Goal: Task Accomplishment & Management: Manage account settings

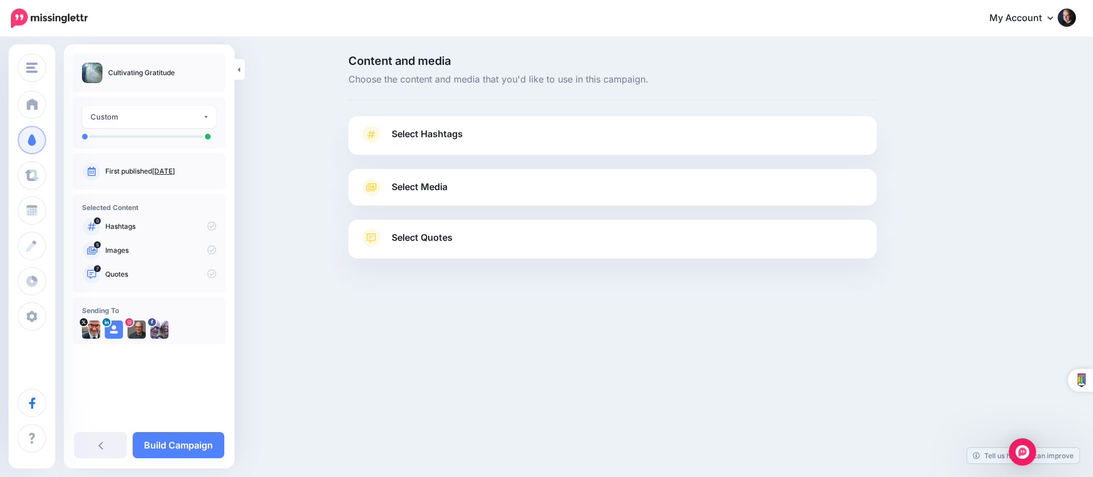
click at [425, 185] on span "Select Media" at bounding box center [419, 186] width 56 height 15
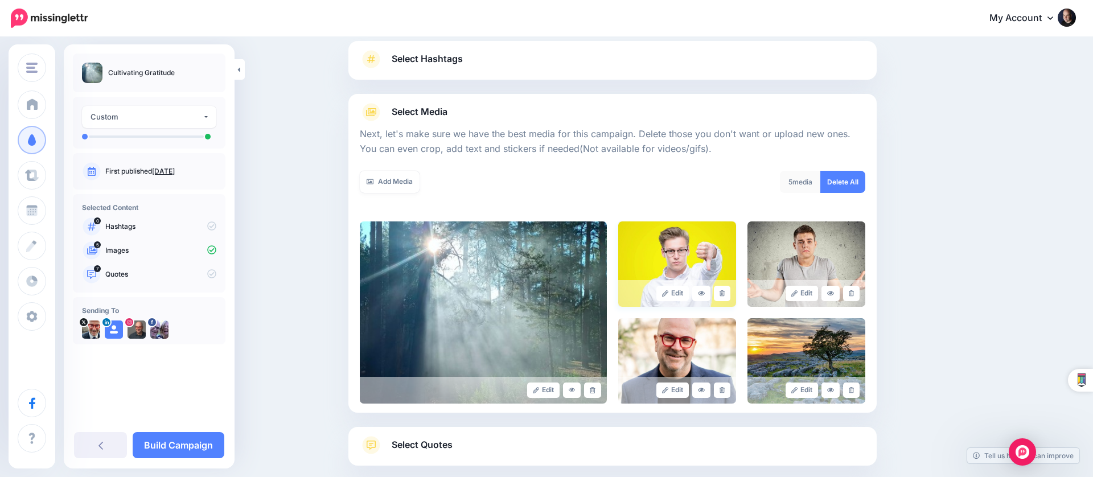
scroll to position [95, 0]
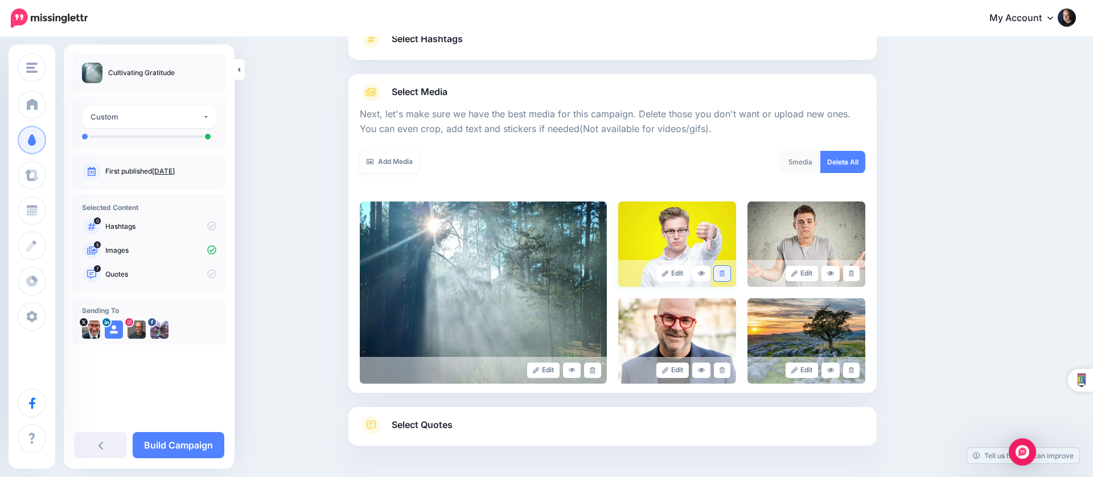
click at [718, 277] on link at bounding box center [722, 273] width 17 height 15
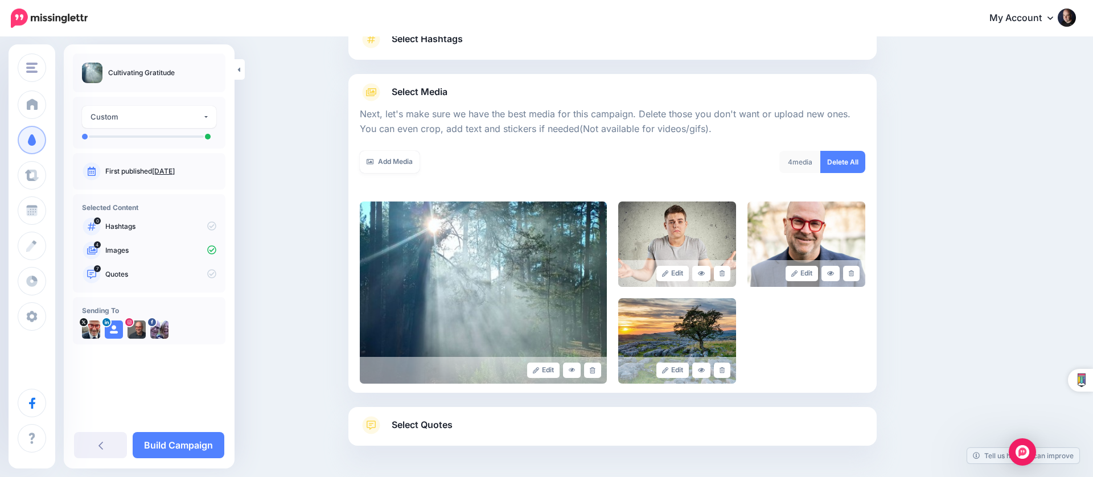
click at [718, 277] on link at bounding box center [722, 273] width 17 height 15
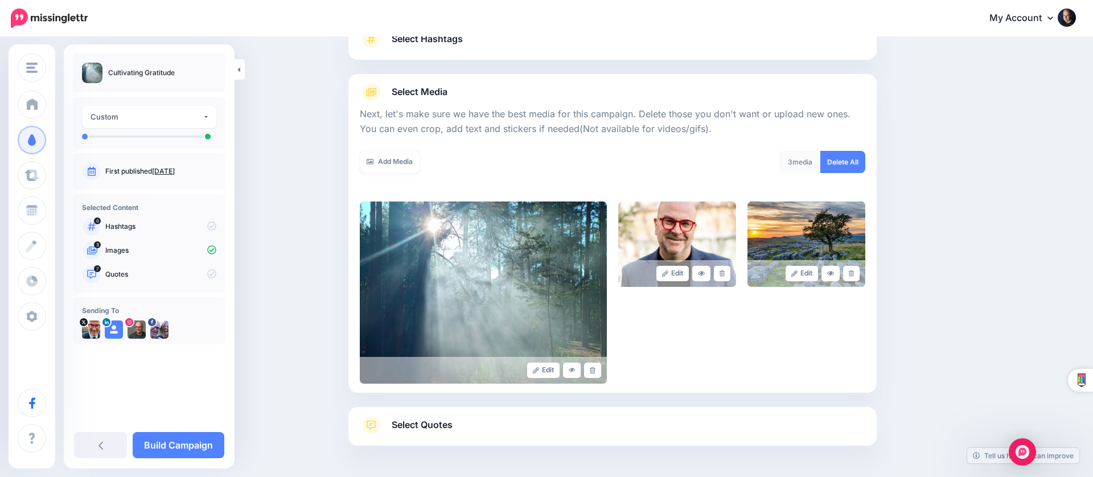
click at [718, 277] on link at bounding box center [722, 273] width 17 height 15
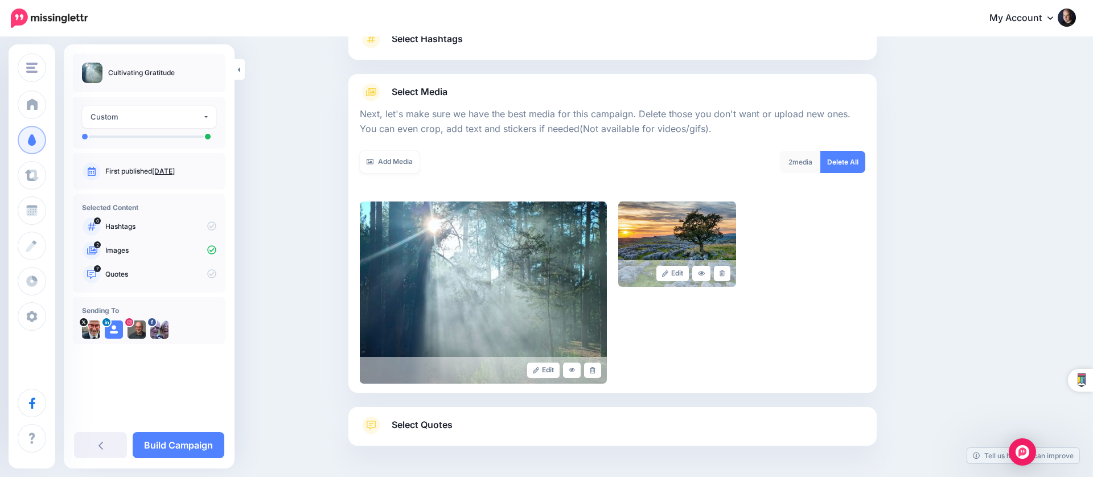
click at [718, 277] on link at bounding box center [722, 273] width 17 height 15
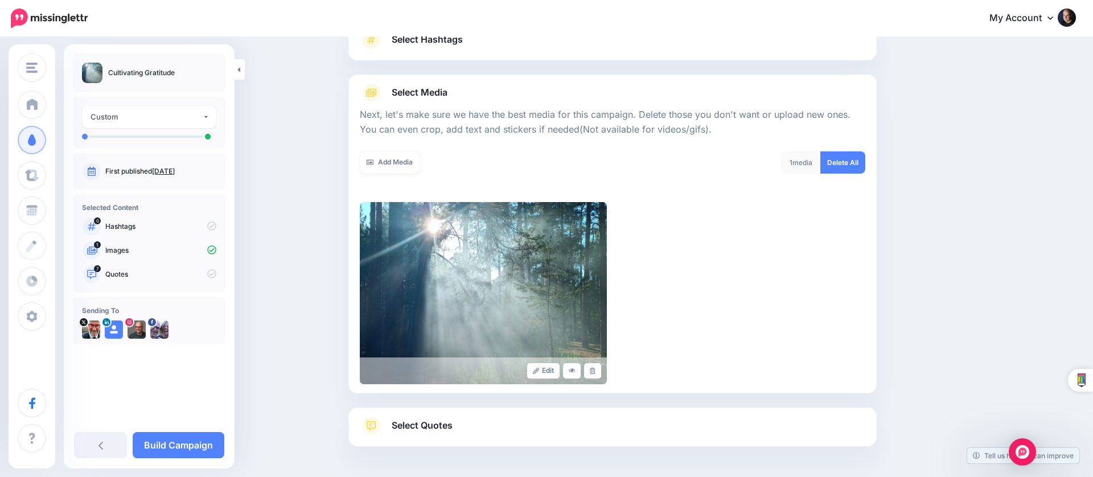
click at [682, 431] on link "Select Quotes" at bounding box center [612, 432] width 505 height 30
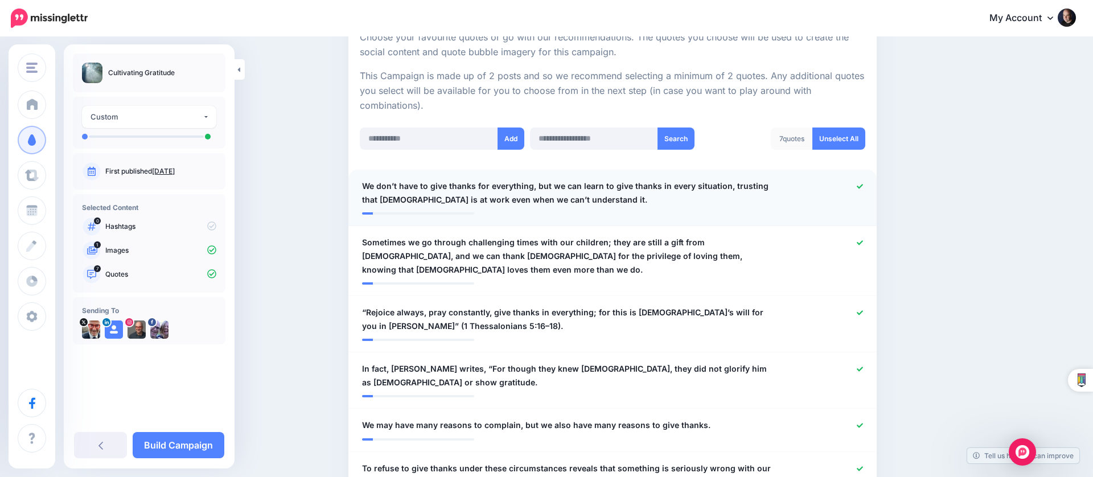
scroll to position [235, 0]
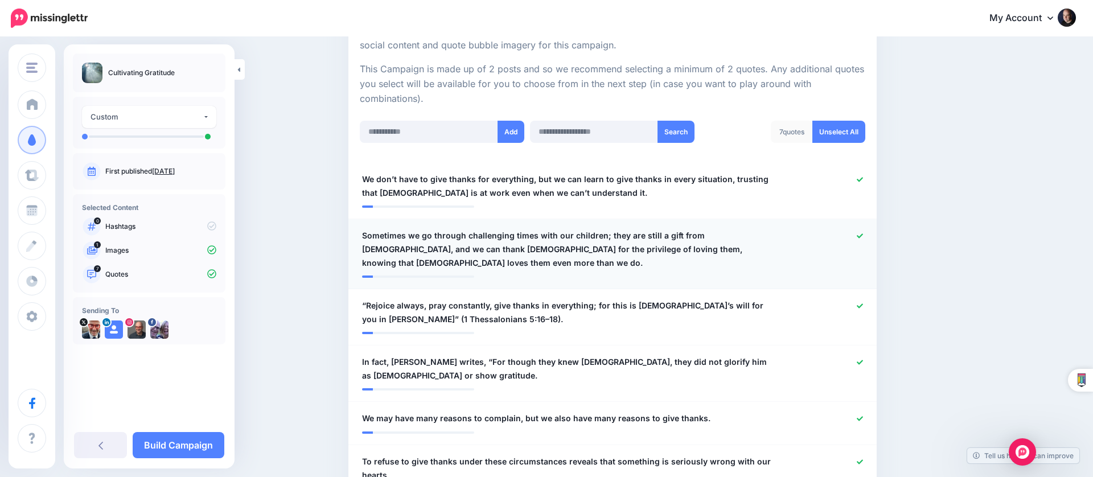
click at [858, 234] on icon at bounding box center [859, 235] width 6 height 5
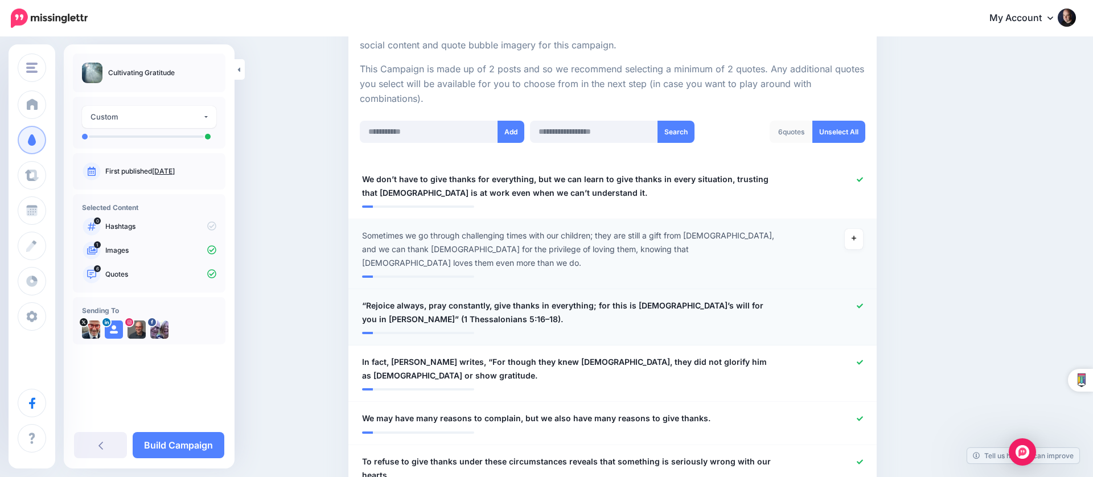
click at [860, 303] on icon at bounding box center [859, 306] width 6 height 6
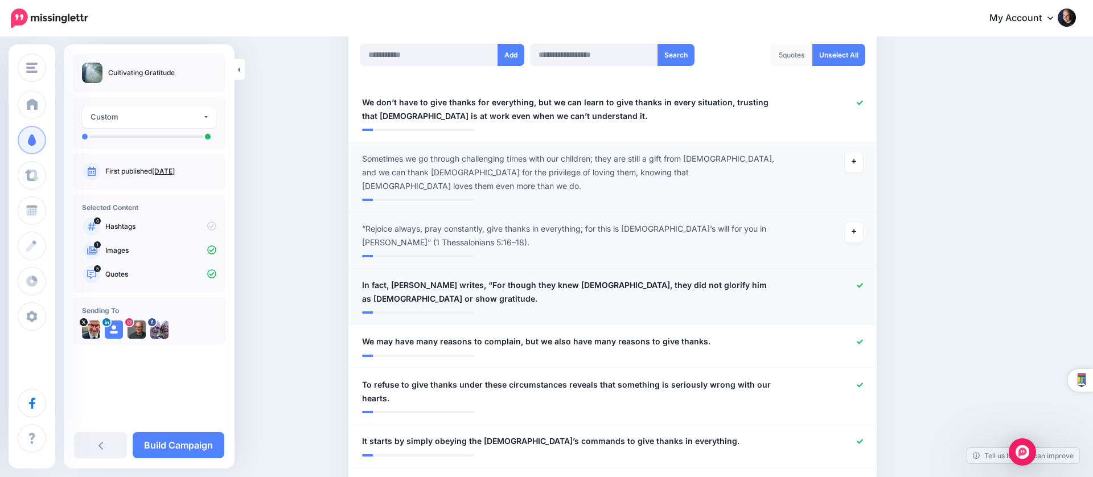
scroll to position [317, 0]
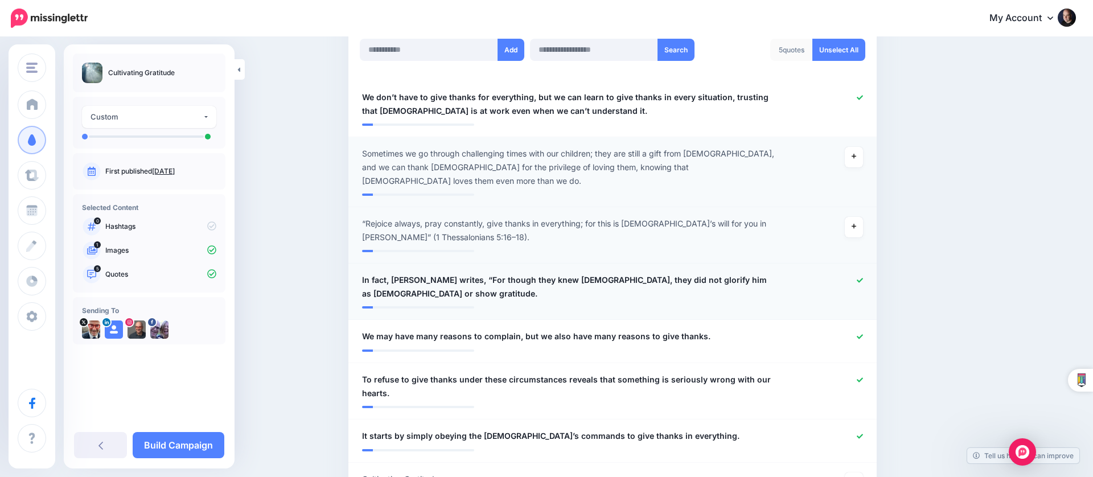
click at [856, 277] on icon at bounding box center [859, 280] width 6 height 6
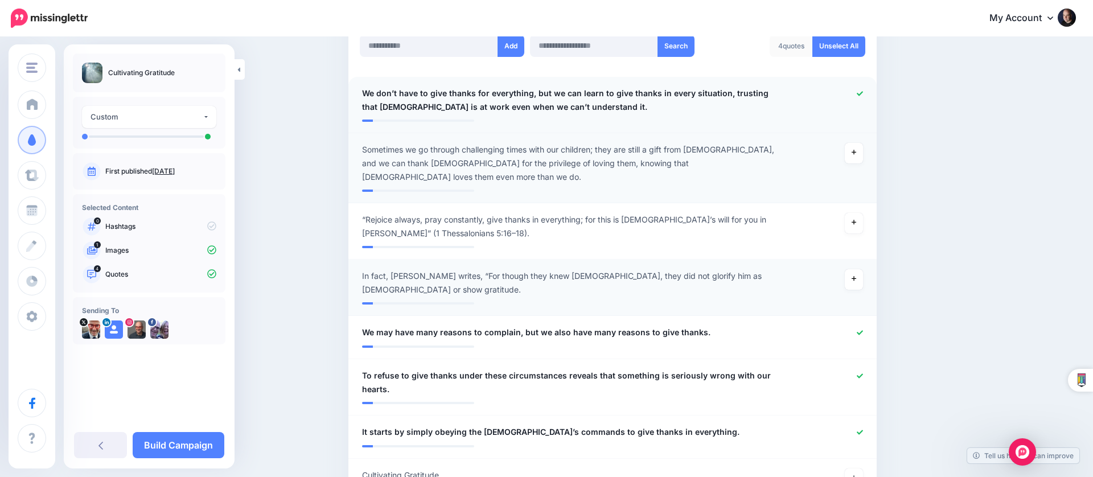
click at [864, 89] on div at bounding box center [828, 99] width 86 height 27
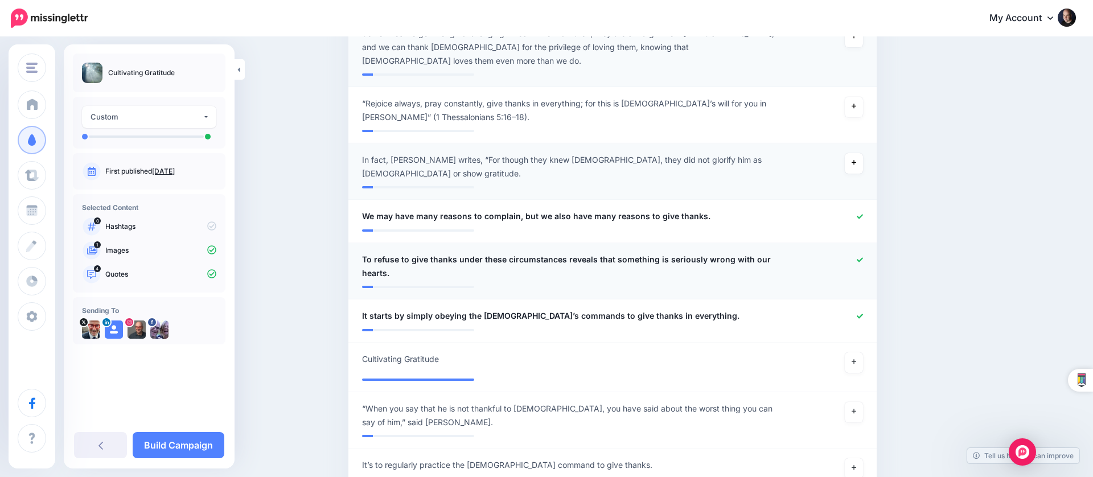
click at [858, 257] on icon at bounding box center [859, 260] width 6 height 6
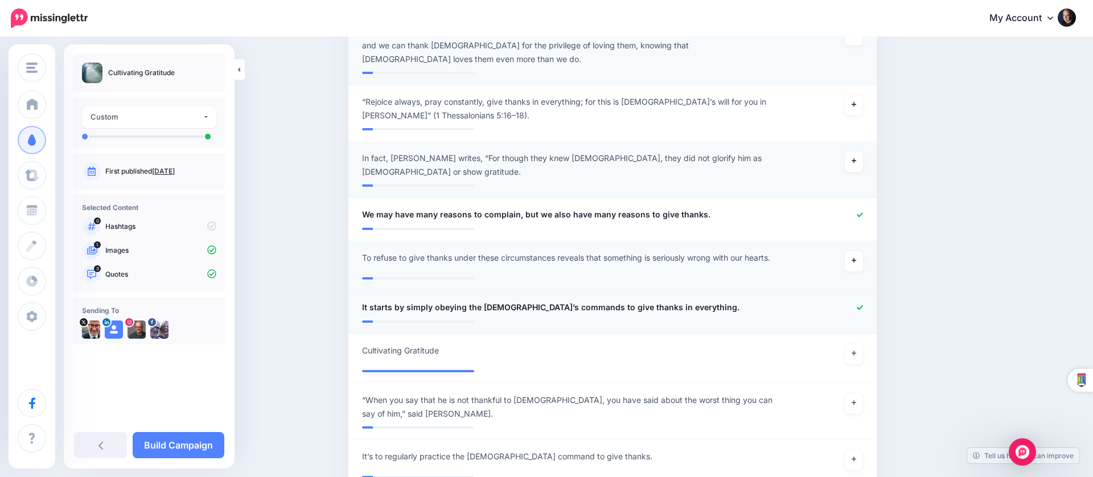
click at [858, 304] on icon at bounding box center [859, 307] width 6 height 6
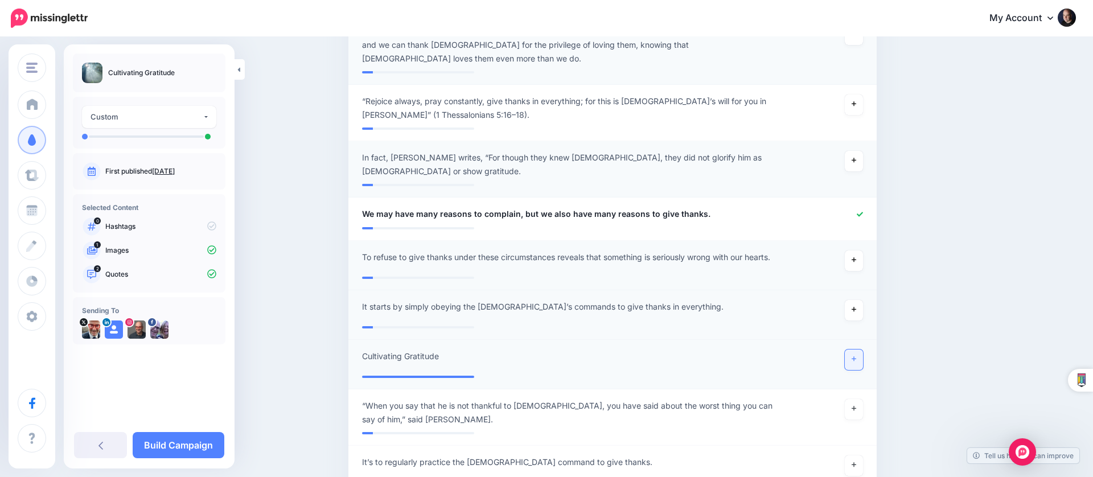
click at [860, 349] on link at bounding box center [853, 359] width 18 height 20
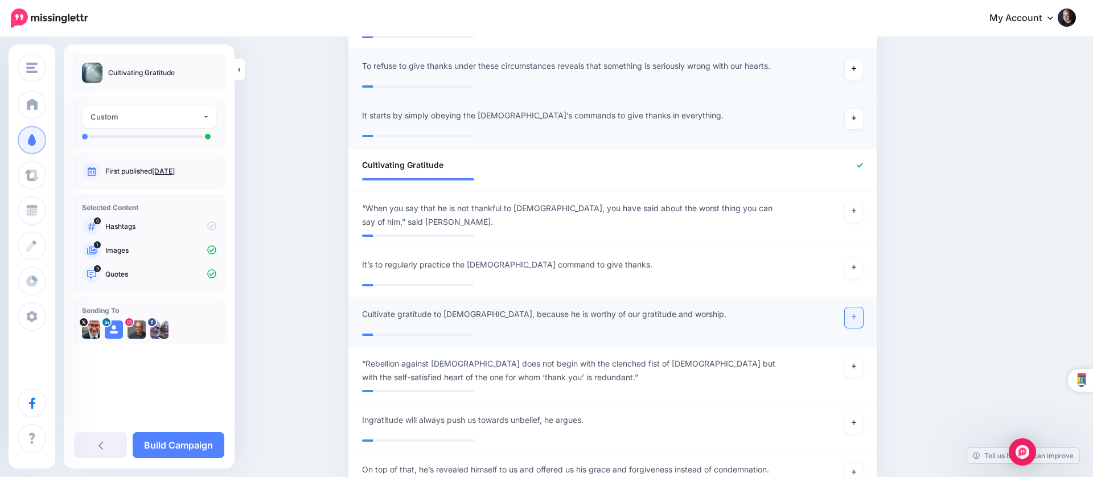
scroll to position [638, 0]
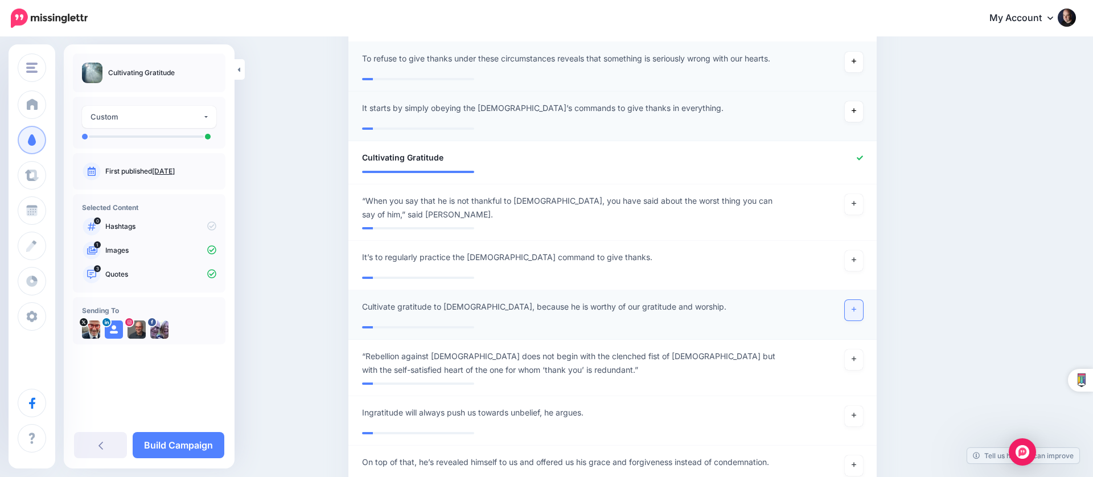
click at [854, 300] on link at bounding box center [853, 310] width 18 height 20
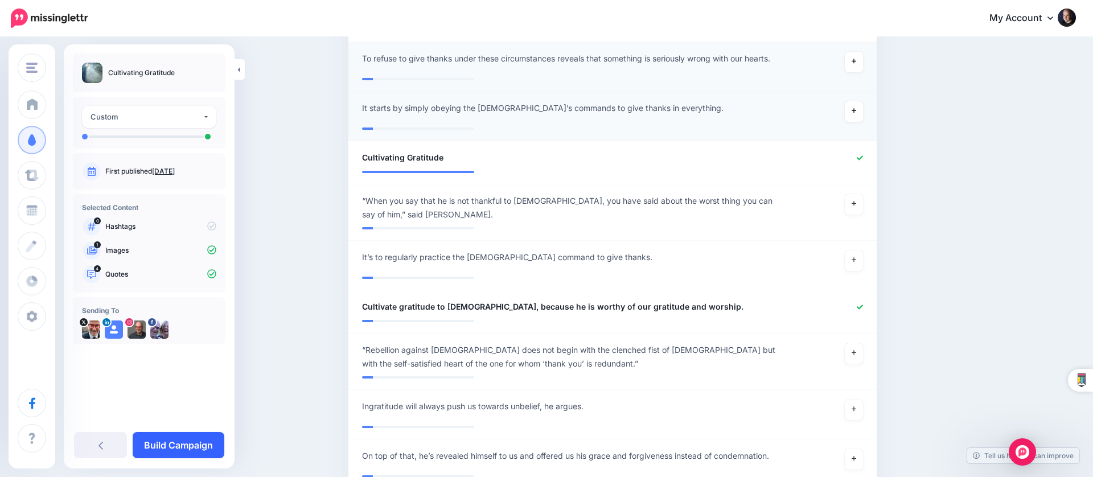
click at [196, 444] on link "Build Campaign" at bounding box center [179, 445] width 92 height 26
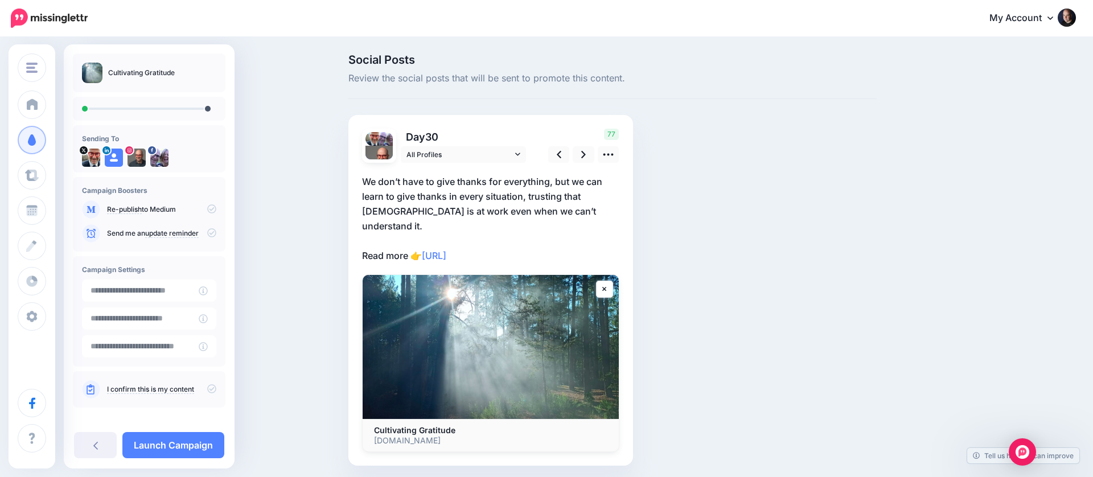
scroll to position [2, 0]
click at [576, 152] on link at bounding box center [583, 154] width 22 height 17
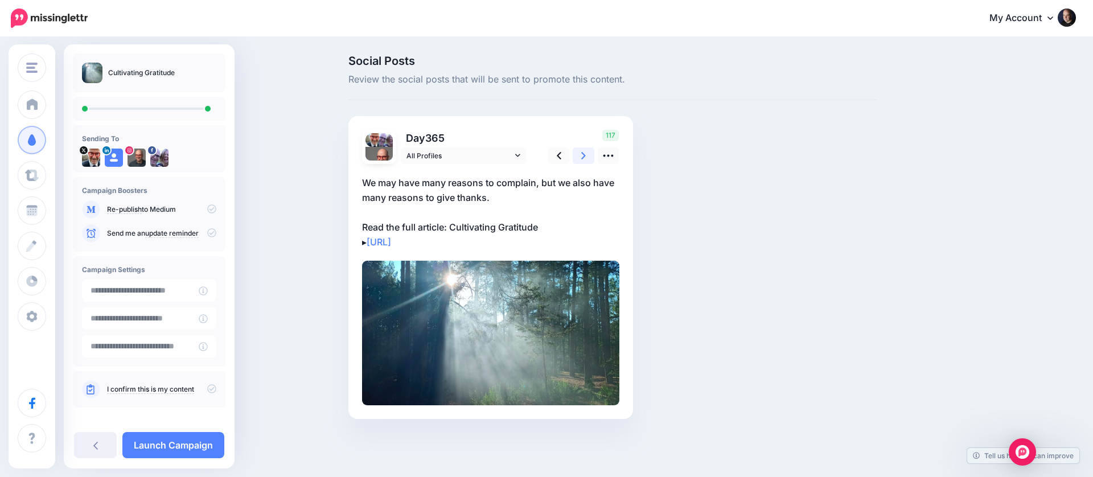
scroll to position [0, 0]
click at [208, 391] on icon at bounding box center [211, 388] width 9 height 9
click at [193, 444] on link "Launch Campaign" at bounding box center [173, 445] width 102 height 26
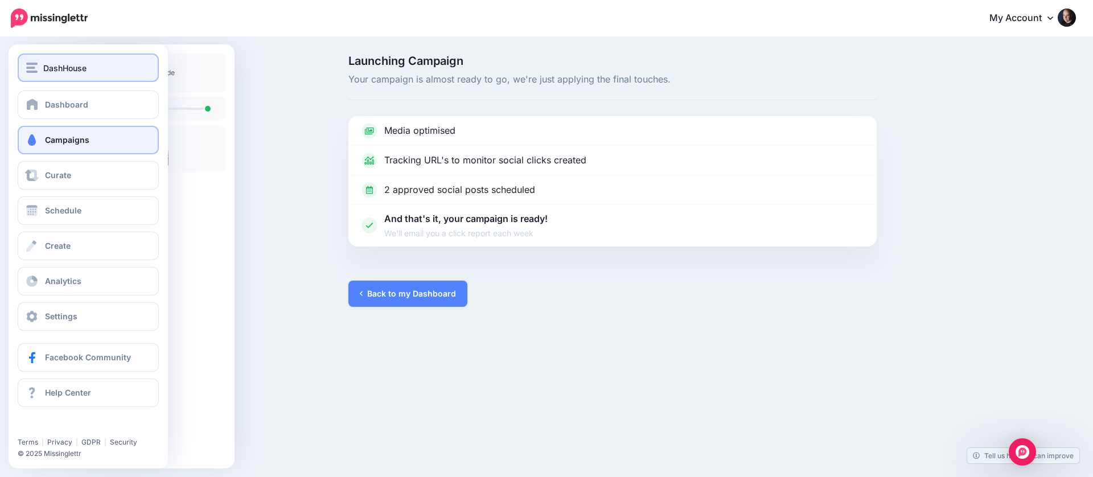
click at [43, 62] on span "DashHouse" at bounding box center [64, 67] width 43 height 13
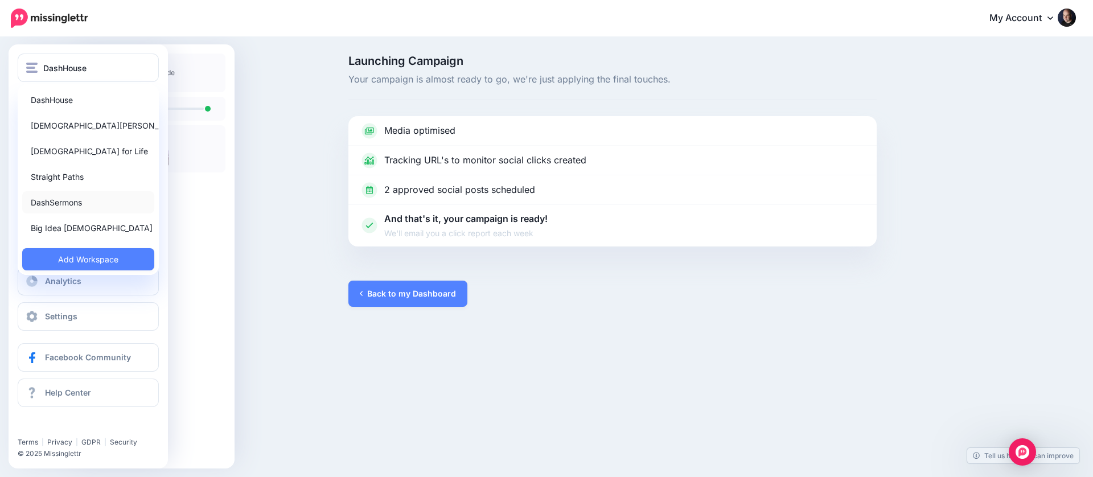
click at [72, 201] on link "DashSermons" at bounding box center [88, 202] width 132 height 22
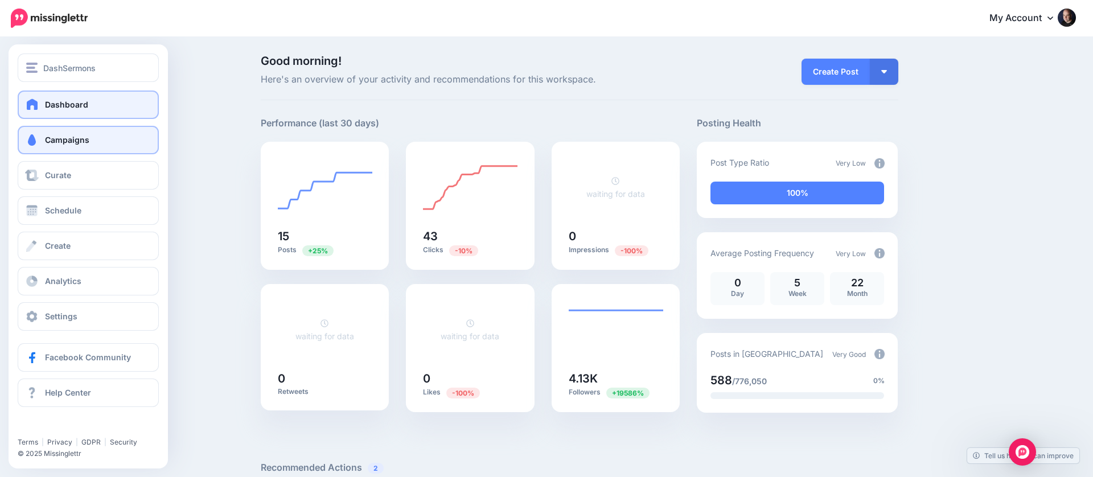
click at [45, 131] on link "Campaigns" at bounding box center [88, 140] width 141 height 28
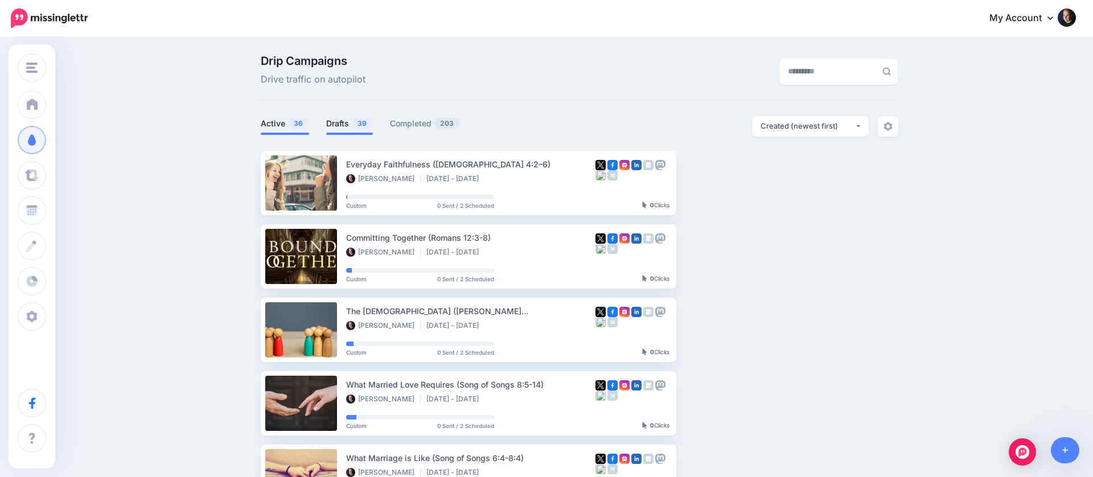
click at [340, 121] on link "Drafts 39" at bounding box center [349, 124] width 47 height 14
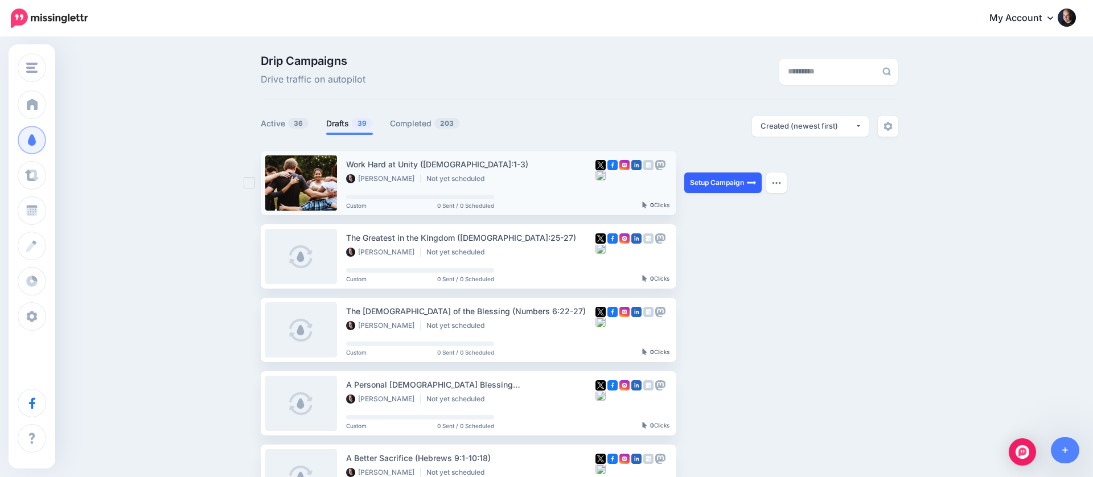
click at [697, 180] on link "Setup Campaign" at bounding box center [722, 182] width 77 height 20
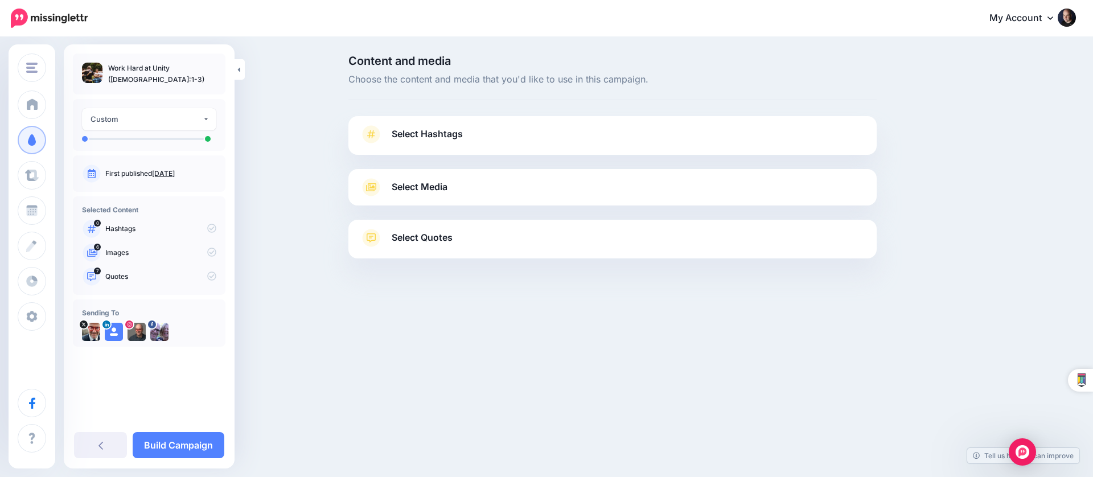
click at [506, 185] on link "Select Media" at bounding box center [612, 187] width 505 height 18
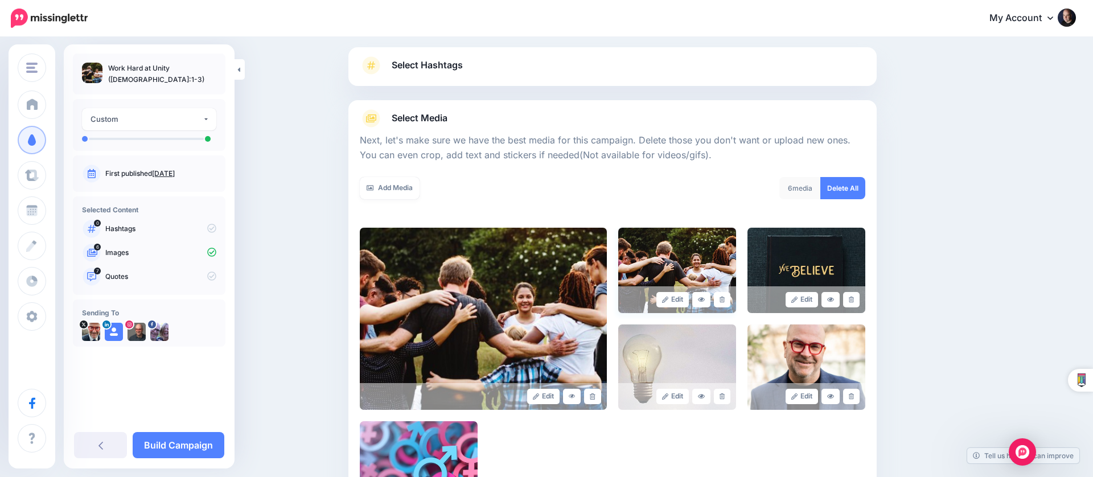
scroll to position [110, 0]
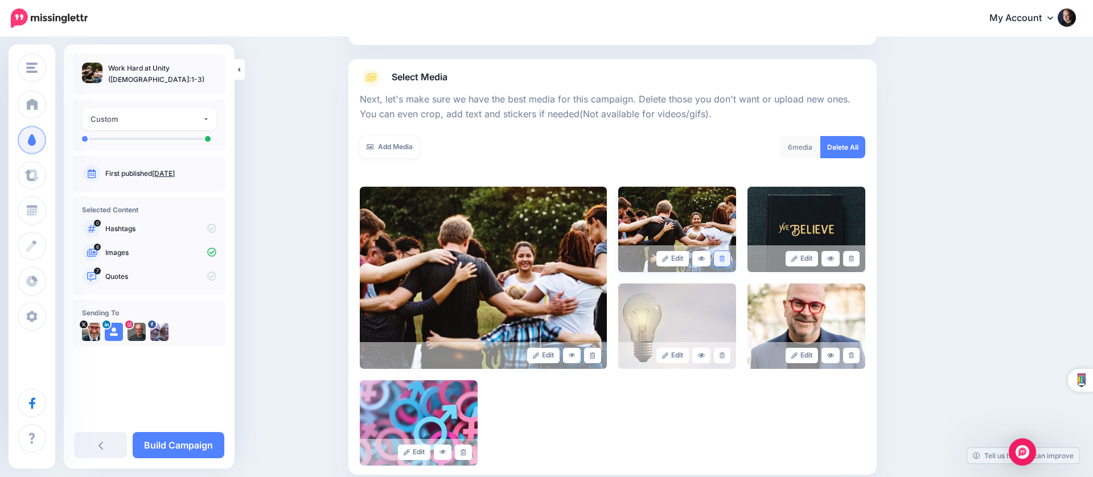
click at [722, 258] on icon at bounding box center [721, 258] width 5 height 6
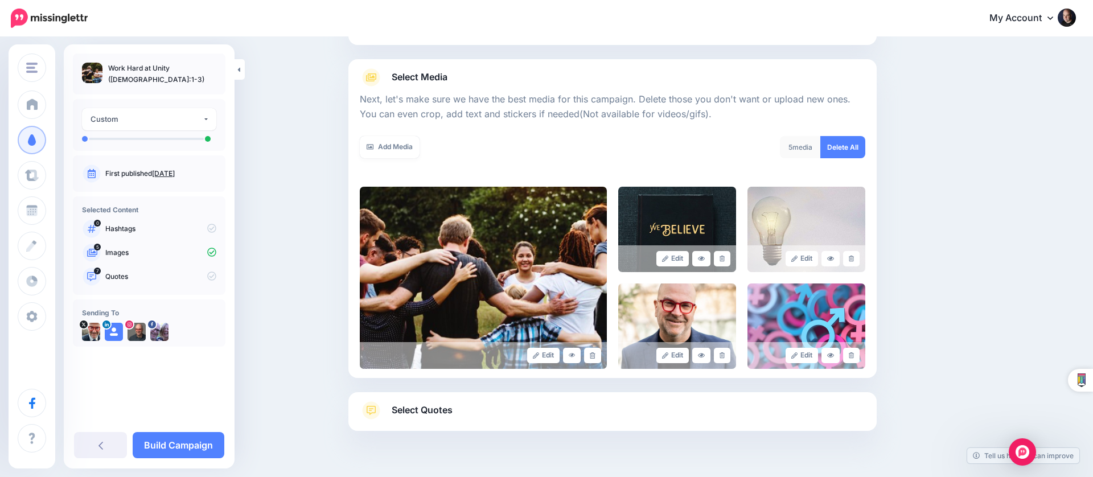
click at [722, 258] on icon at bounding box center [721, 258] width 5 height 6
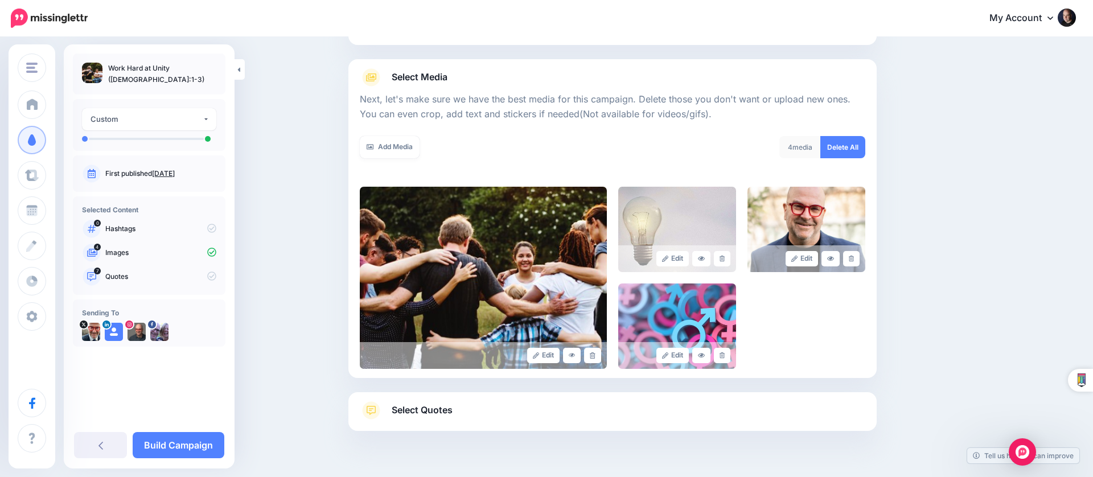
click at [722, 258] on icon at bounding box center [721, 258] width 5 height 6
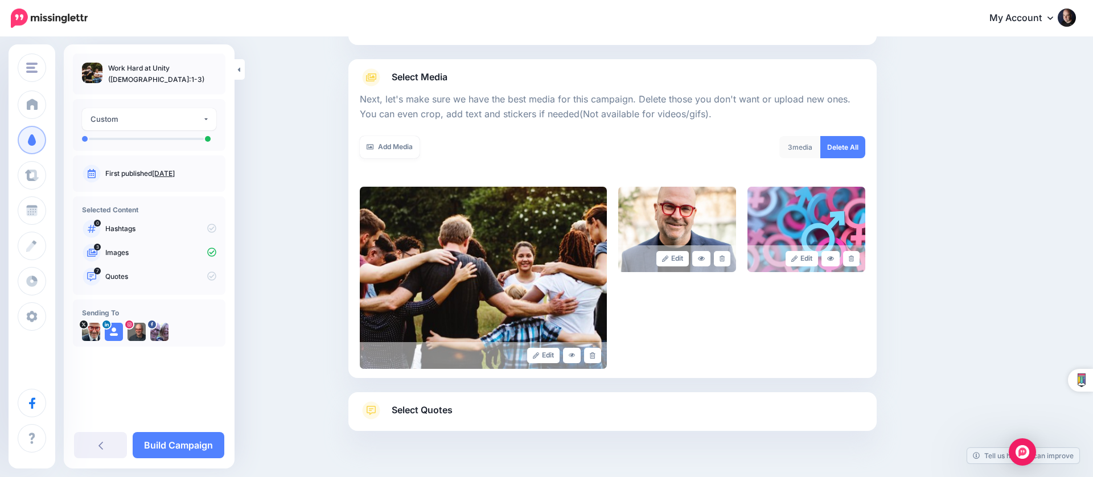
click at [722, 258] on icon at bounding box center [721, 258] width 5 height 6
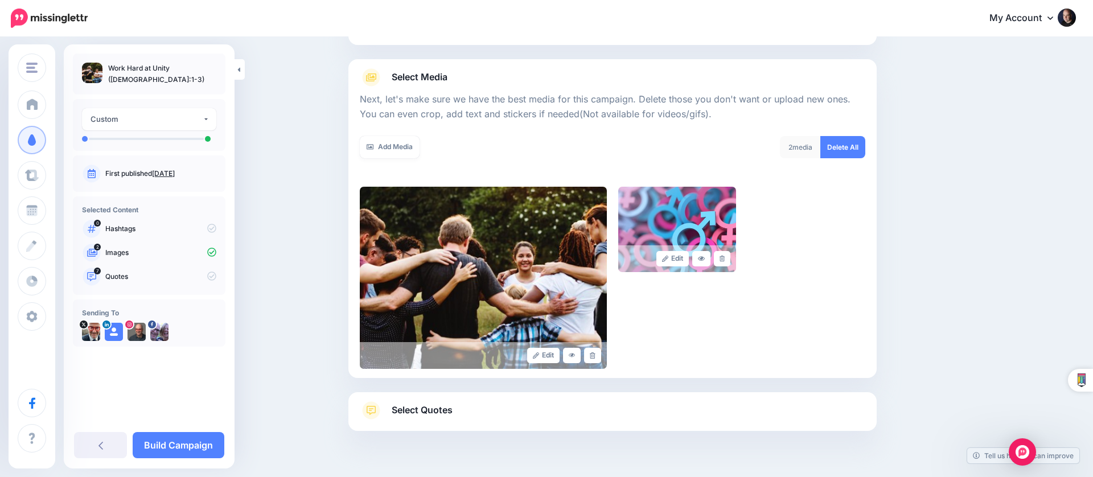
click at [722, 258] on icon at bounding box center [721, 258] width 5 height 6
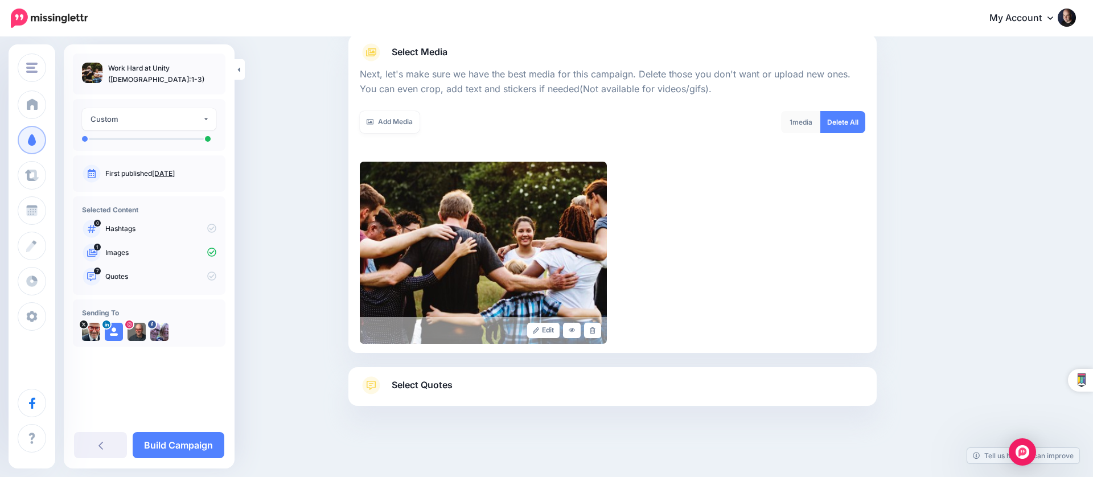
drag, startPoint x: 590, startPoint y: 381, endPoint x: 607, endPoint y: 358, distance: 29.2
click at [590, 381] on link "Select Quotes" at bounding box center [612, 391] width 505 height 30
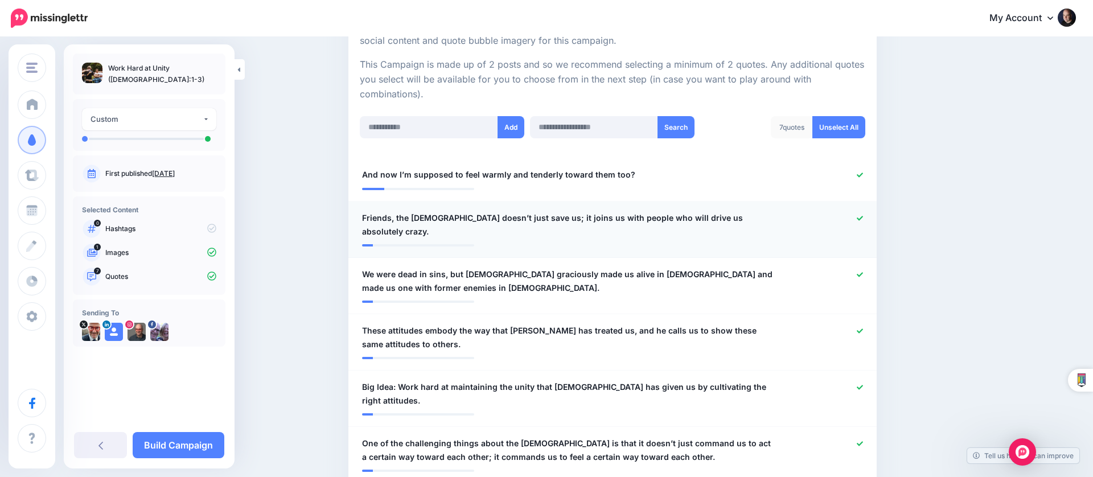
scroll to position [240, 0]
click at [858, 172] on icon at bounding box center [859, 174] width 6 height 5
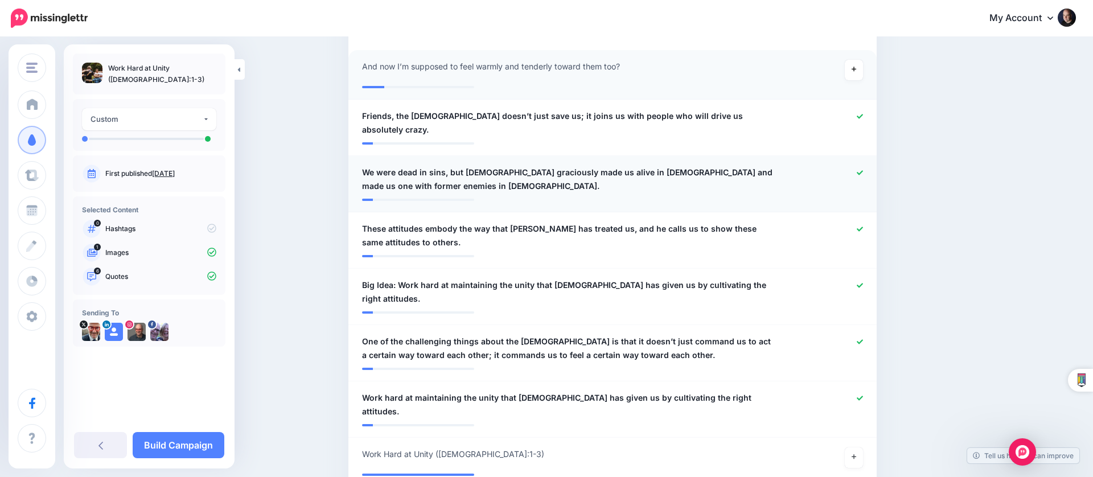
scroll to position [349, 0]
click at [861, 168] on link at bounding box center [859, 172] width 6 height 8
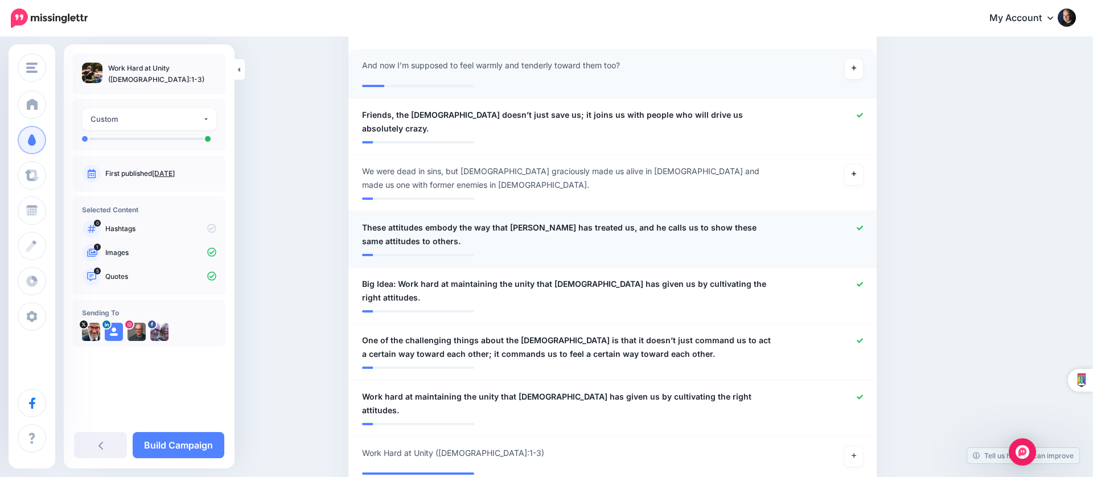
click at [858, 225] on icon at bounding box center [859, 228] width 6 height 6
click at [857, 282] on icon at bounding box center [859, 284] width 6 height 5
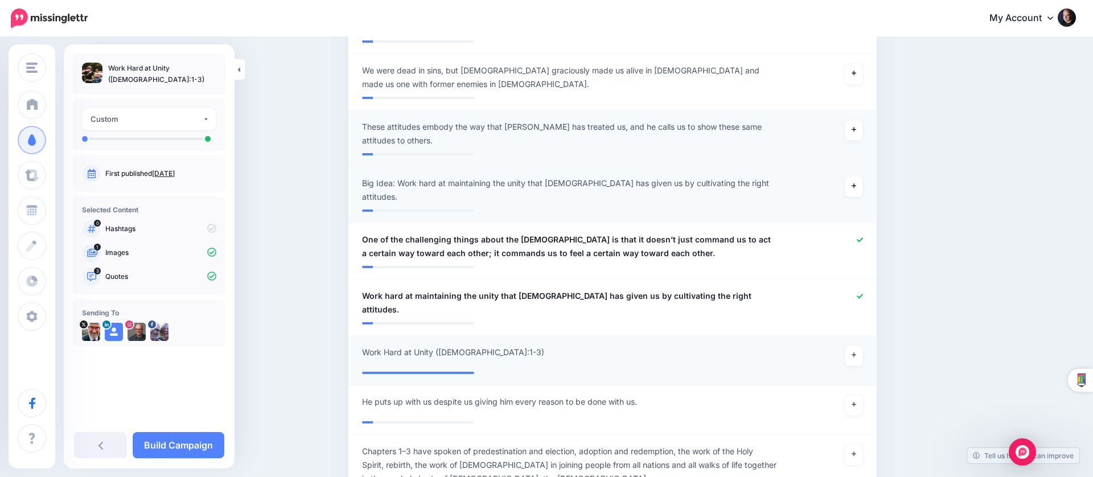
scroll to position [451, 0]
click at [854, 351] on icon at bounding box center [853, 353] width 5 height 5
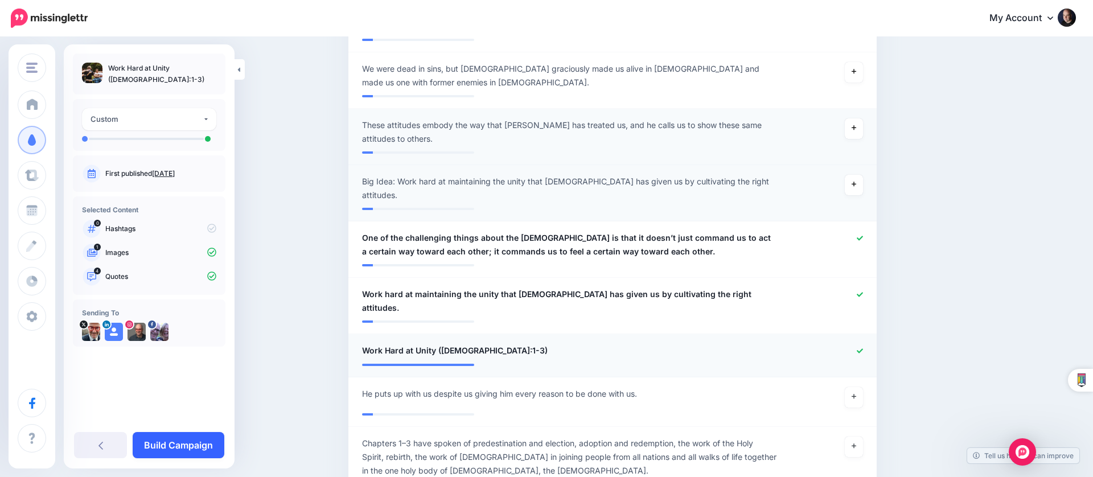
click at [193, 441] on link "Build Campaign" at bounding box center [179, 445] width 92 height 26
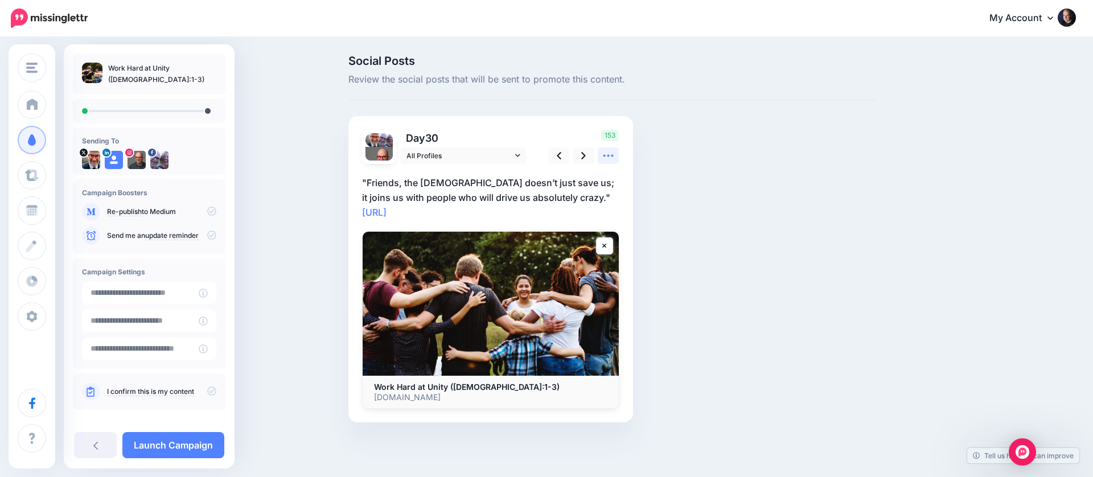
click at [608, 157] on icon at bounding box center [608, 156] width 12 height 12
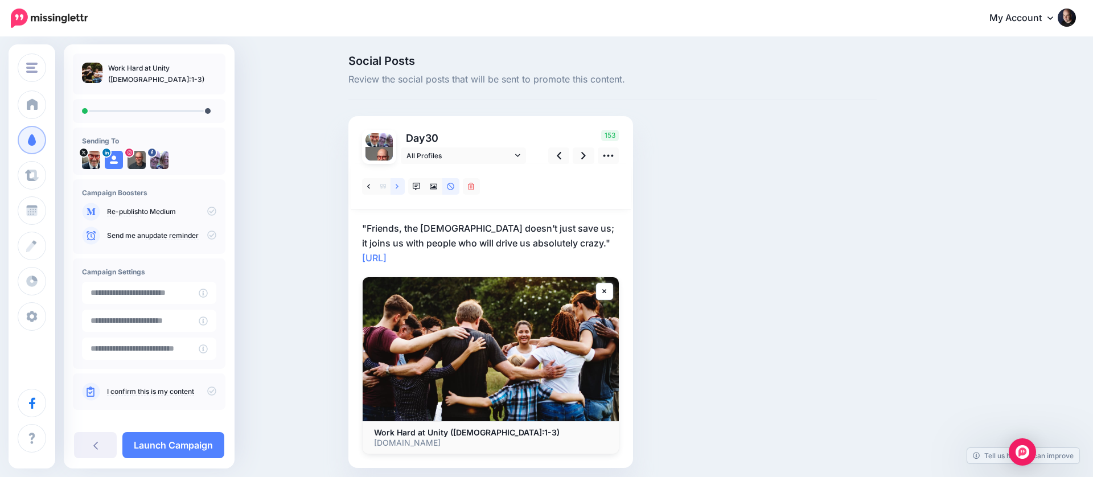
click at [396, 185] on icon at bounding box center [396, 187] width 3 height 8
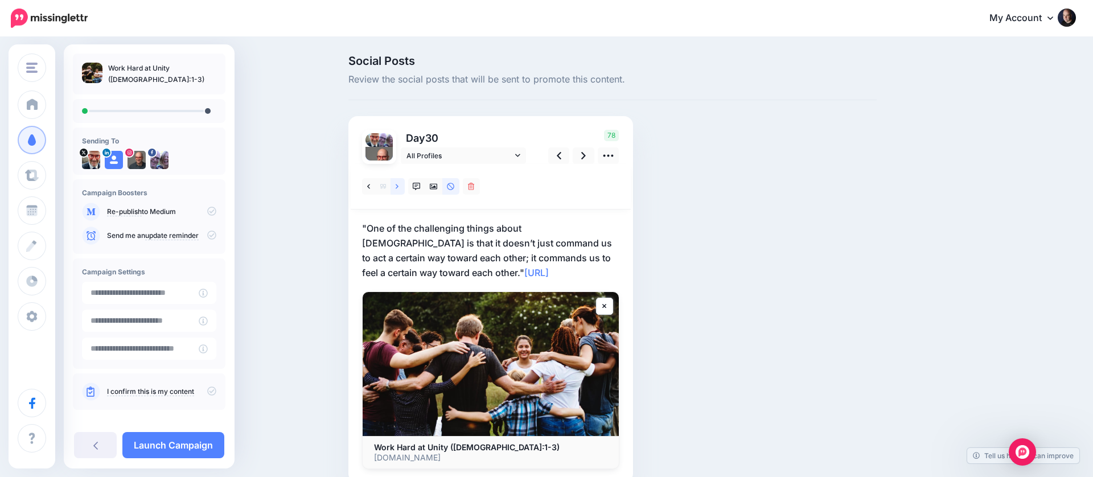
click at [396, 185] on icon at bounding box center [396, 187] width 3 height 8
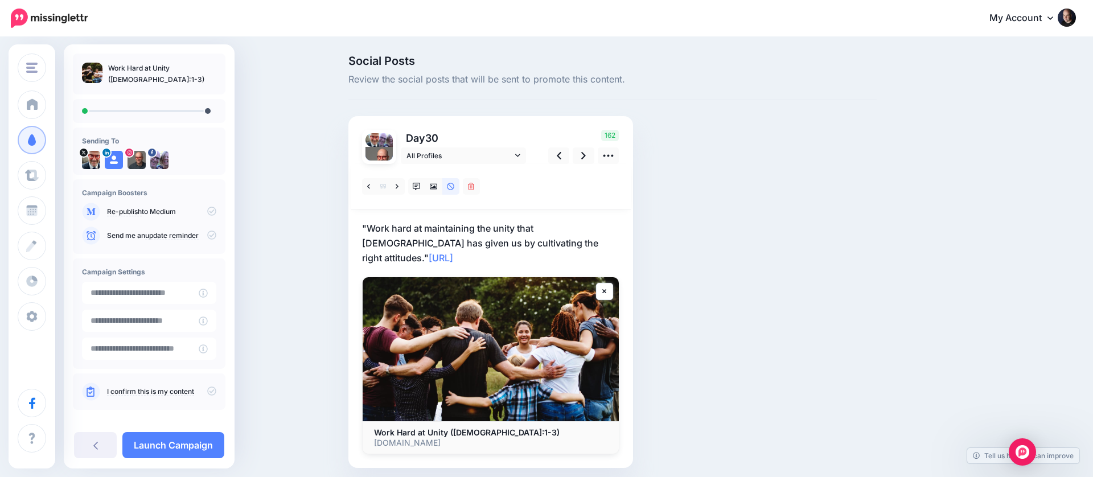
click at [371, 230] on p ""Work hard at maintaining the unity that God has given us by cultivating the ri…" at bounding box center [490, 243] width 257 height 44
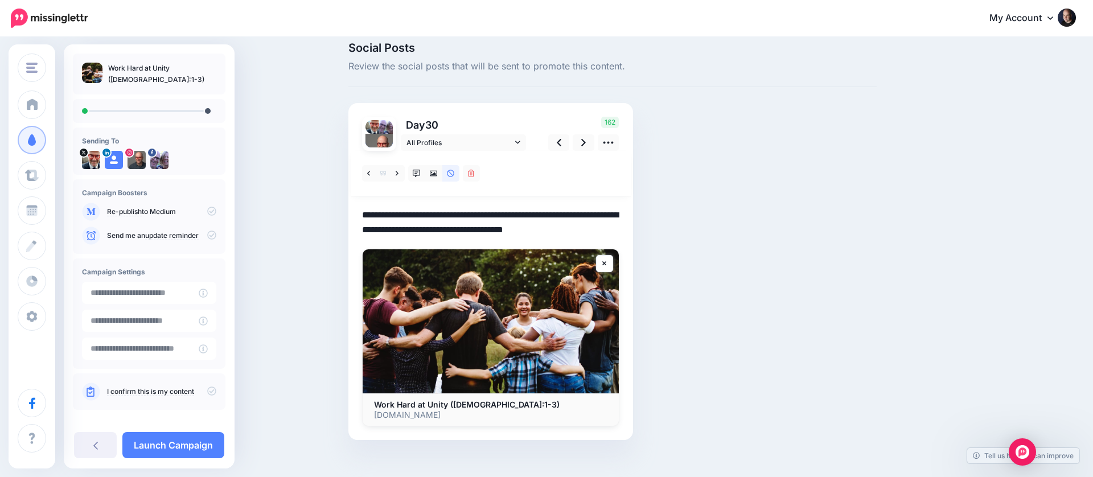
scroll to position [14, 0]
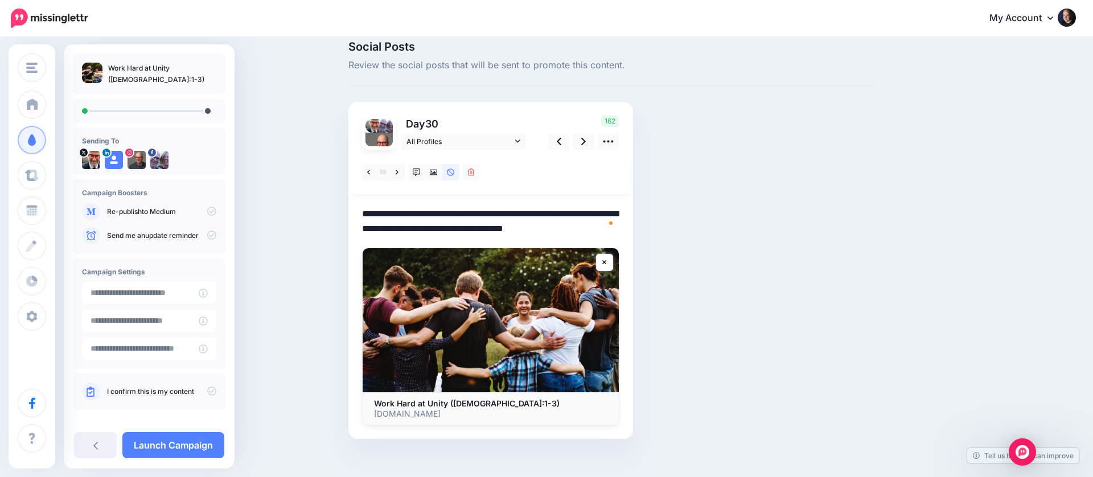
click at [365, 213] on textarea "**********" at bounding box center [490, 222] width 257 height 30
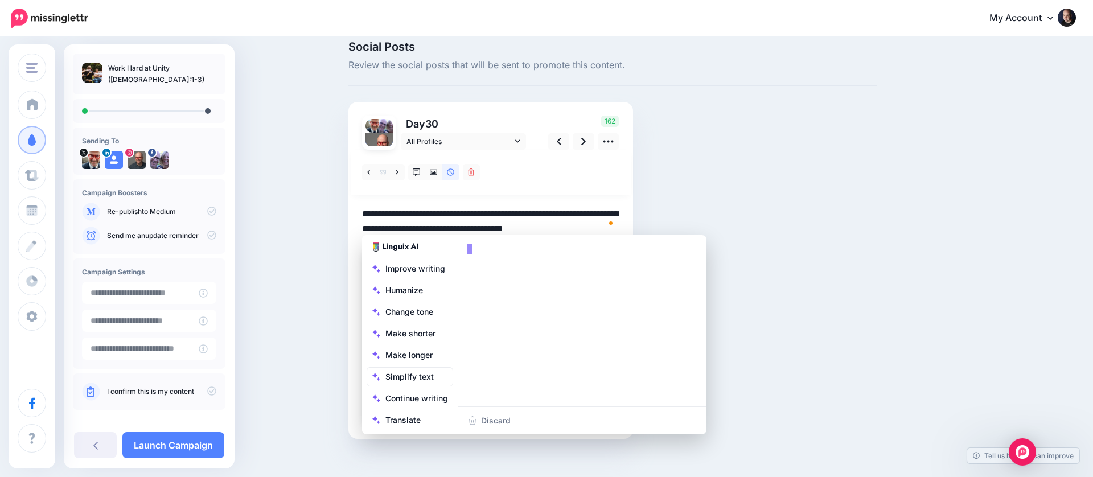
scroll to position [15, 0]
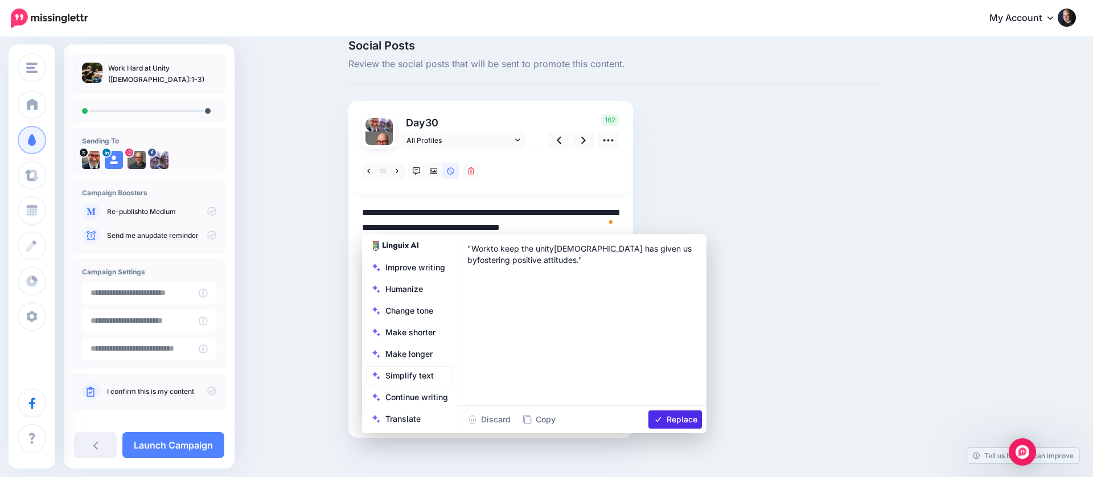
click at [508, 224] on textarea "**********" at bounding box center [490, 220] width 257 height 30
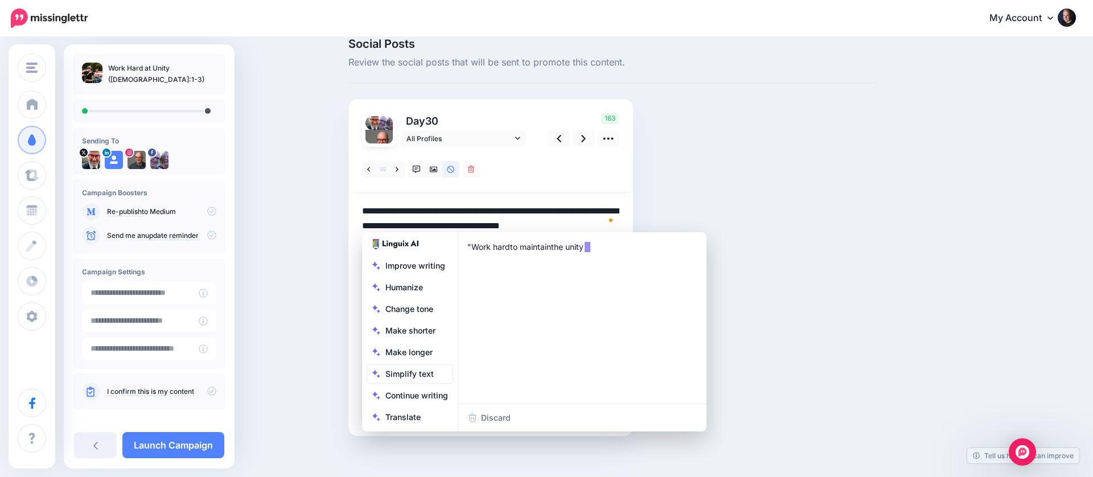
click at [505, 224] on textarea "**********" at bounding box center [490, 219] width 257 height 30
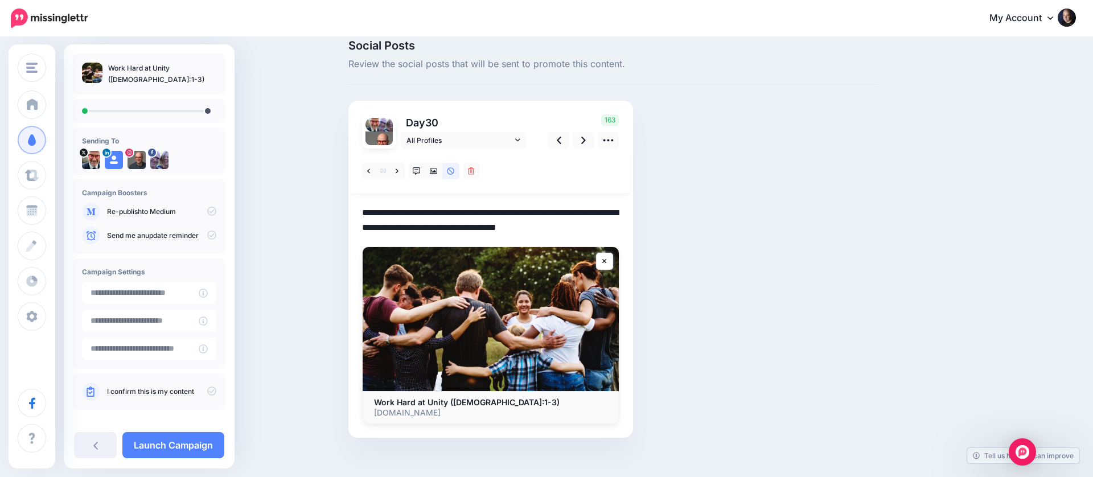
click at [609, 165] on div at bounding box center [491, 172] width 280 height 46
click at [577, 138] on link at bounding box center [583, 140] width 22 height 17
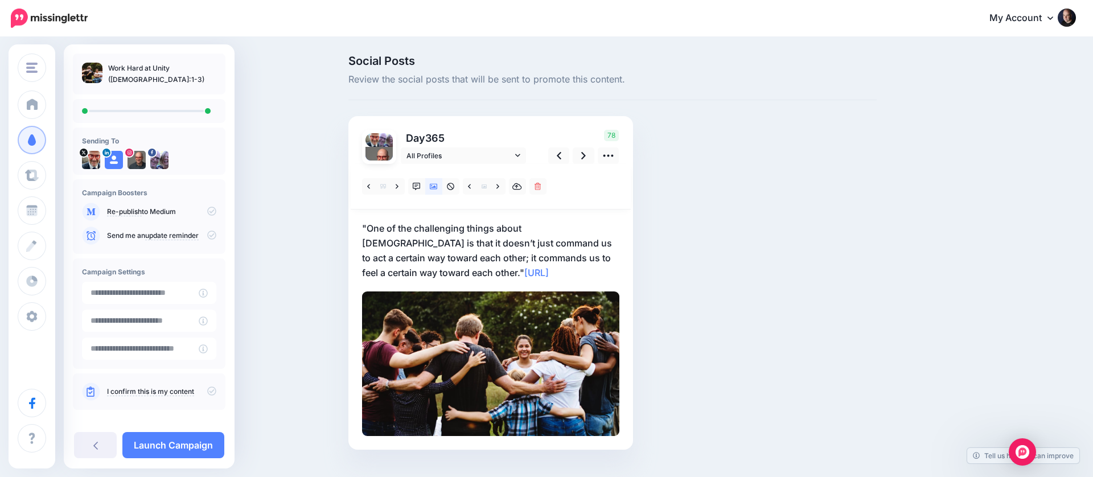
click at [384, 245] on p ""One of the challenging things about the Bible is that it doesn’t just command …" at bounding box center [490, 250] width 257 height 59
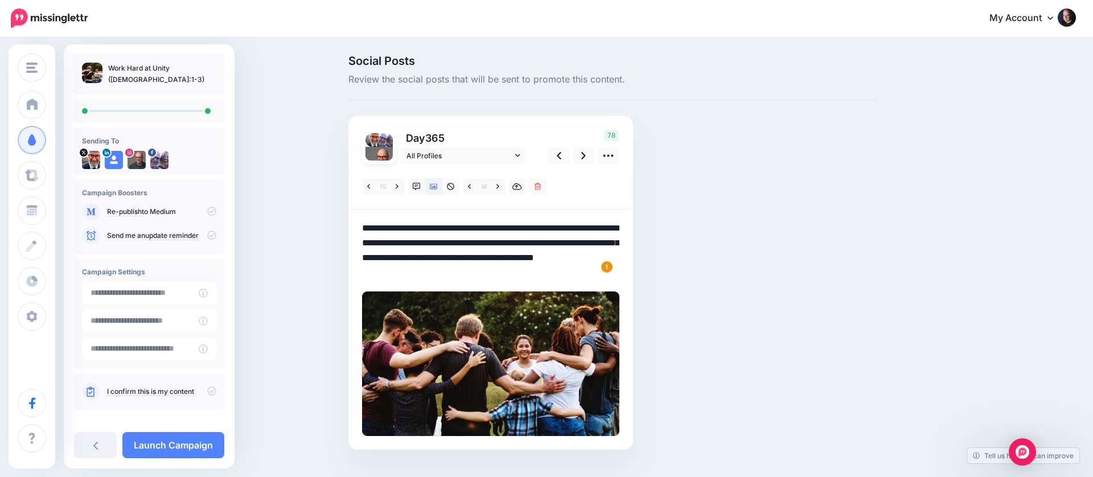
click at [366, 226] on body "My Account Dashboard My Account Billing Logout" at bounding box center [546, 238] width 1093 height 477
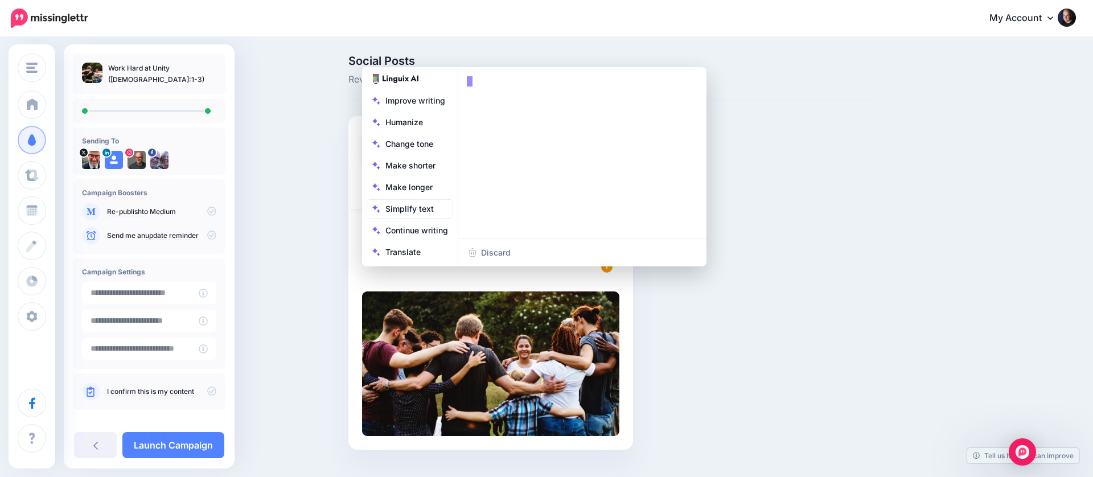
scroll to position [3, 0]
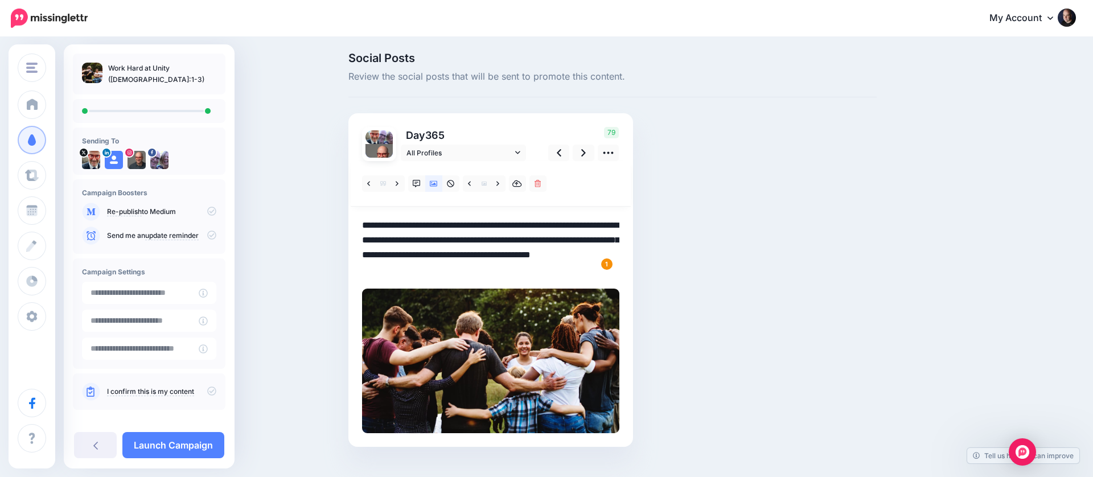
click at [390, 267] on textarea "**********" at bounding box center [490, 247] width 257 height 59
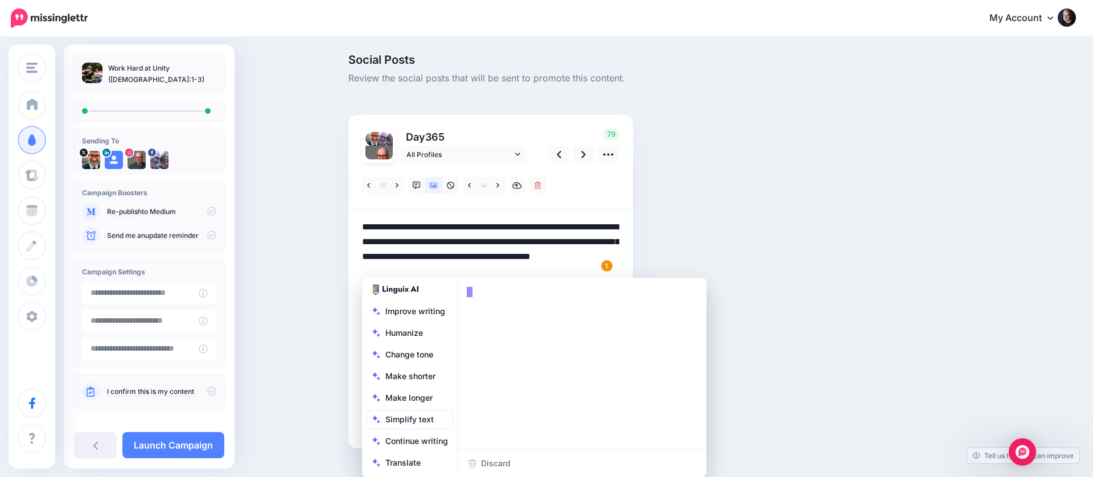
scroll to position [3, 0]
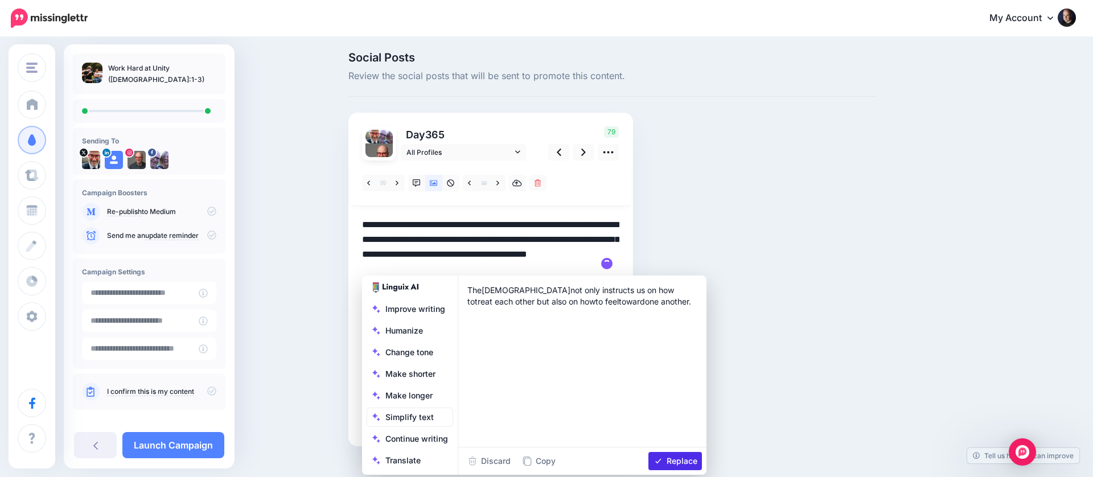
click at [477, 240] on textarea "**********" at bounding box center [490, 246] width 257 height 59
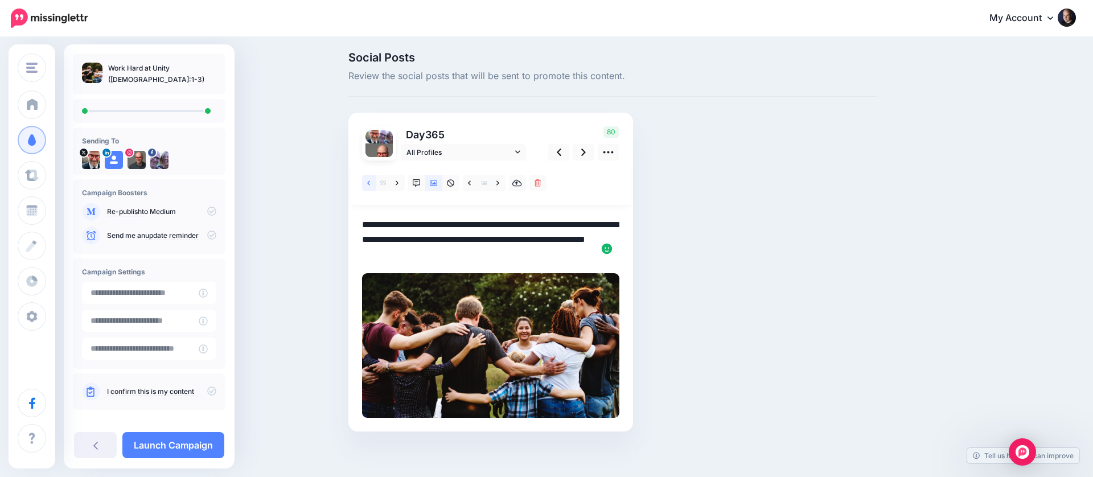
click at [370, 182] on icon at bounding box center [368, 183] width 3 height 8
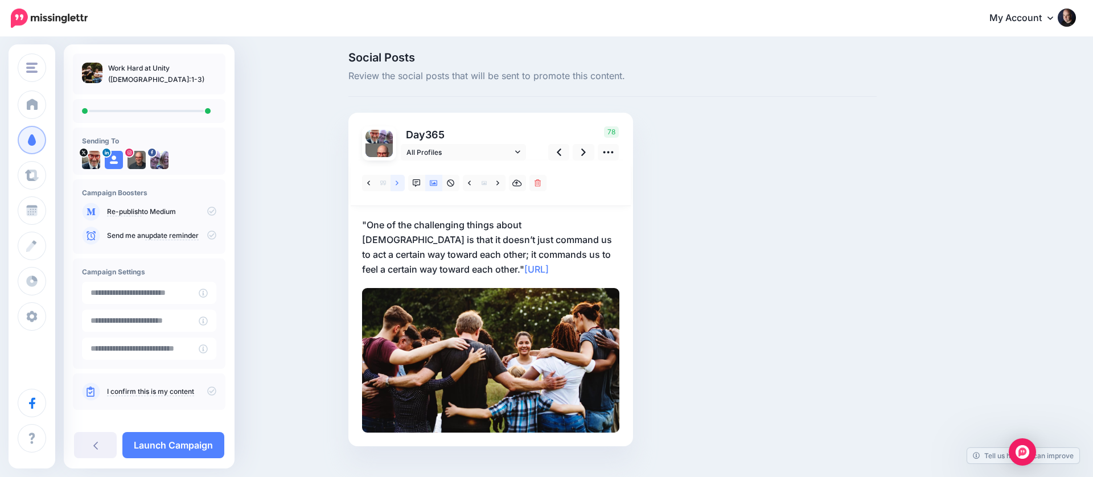
click at [396, 182] on icon at bounding box center [396, 183] width 3 height 8
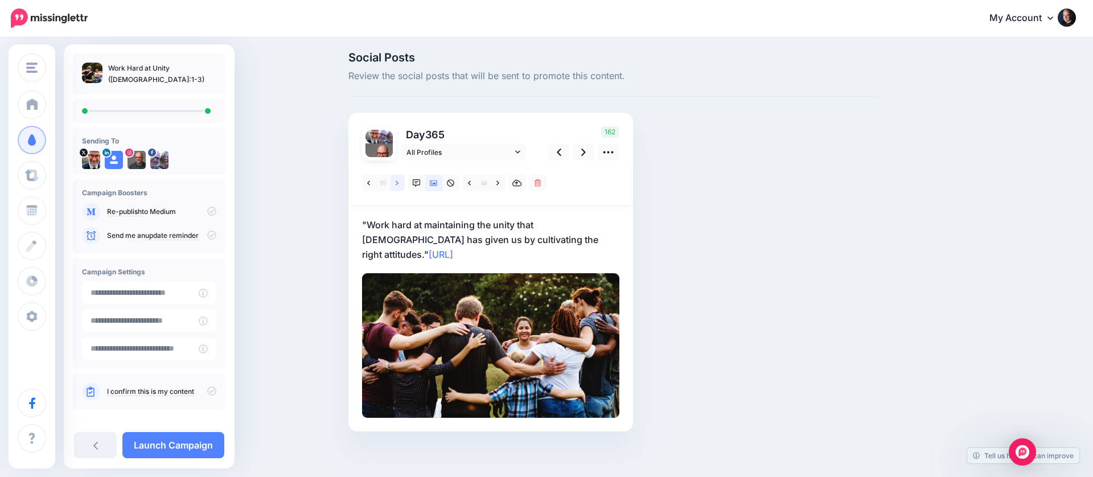
scroll to position [0, 0]
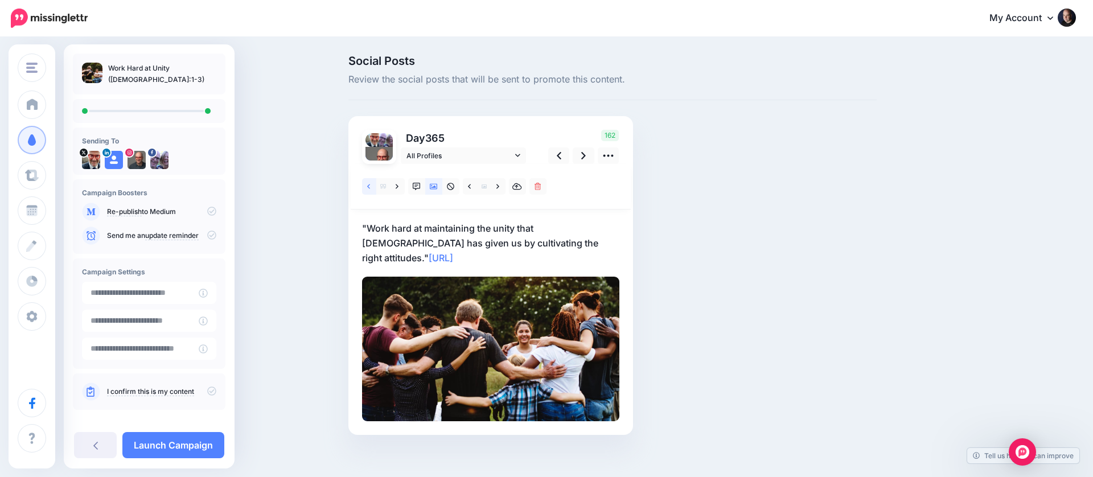
click at [370, 183] on link at bounding box center [369, 186] width 14 height 17
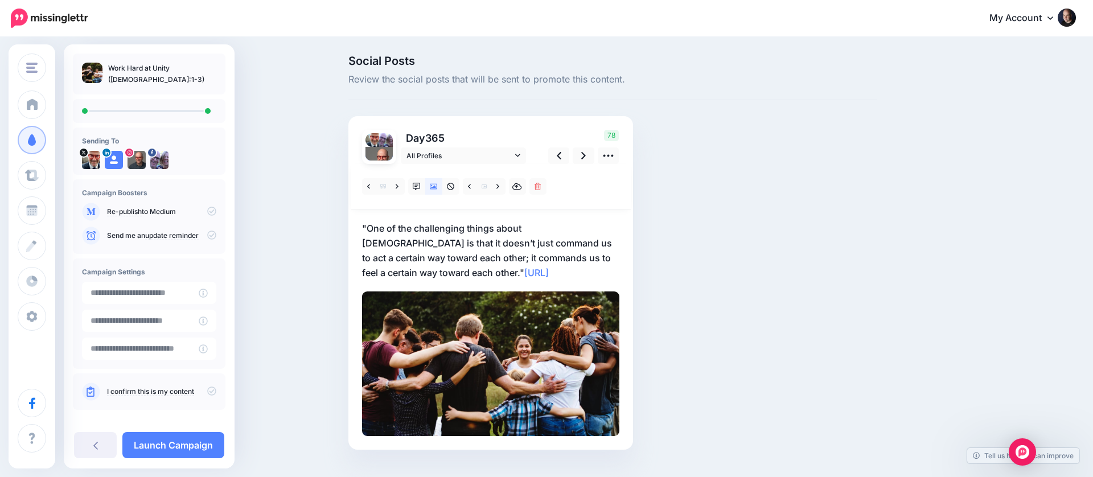
click at [388, 231] on p ""One of the challenging things about the Bible is that it doesn’t just command …" at bounding box center [490, 250] width 257 height 59
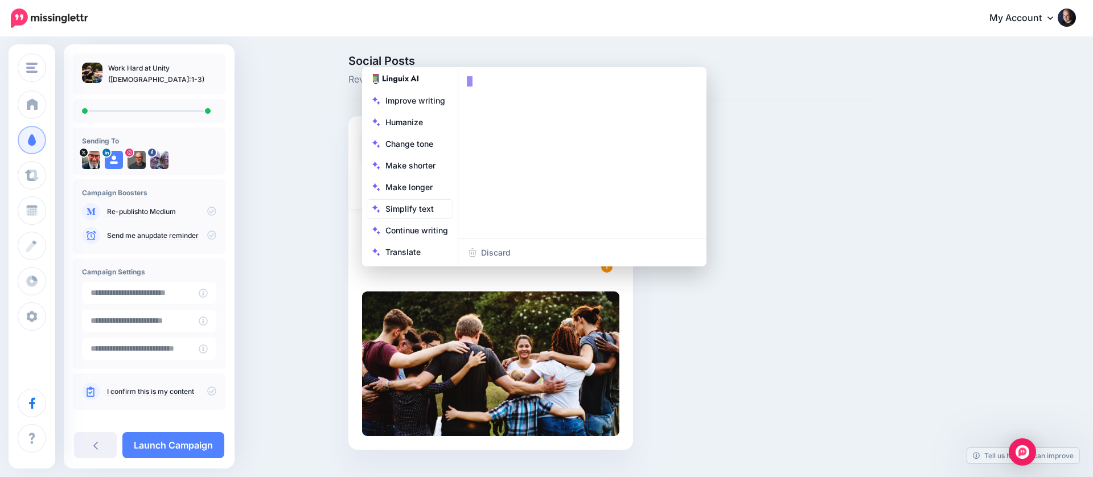
click at [365, 229] on body "My Account Dashboard My Account Billing Logout" at bounding box center [546, 238] width 1093 height 477
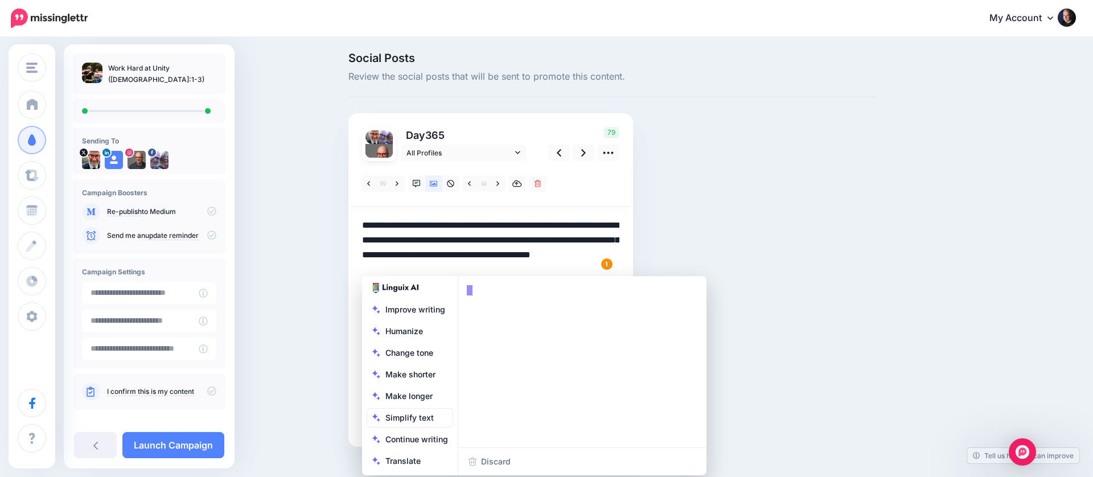
click at [389, 268] on textarea "**********" at bounding box center [490, 247] width 257 height 59
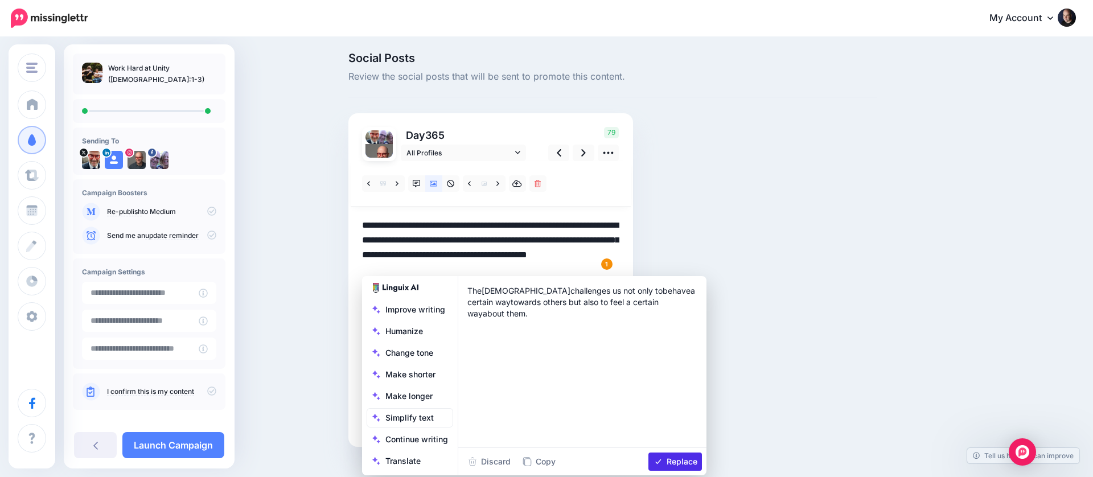
type textarea "**********"
click at [619, 217] on div "Day 365 All Profiles" at bounding box center [490, 279] width 285 height 333
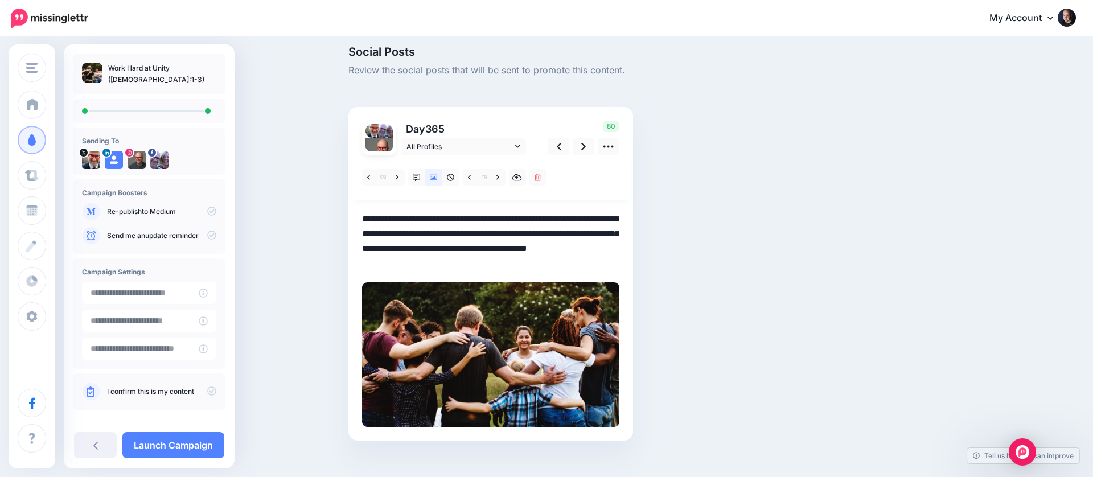
scroll to position [10, 0]
click at [207, 388] on icon at bounding box center [211, 390] width 9 height 9
click at [192, 443] on link "Launch Campaign" at bounding box center [173, 445] width 102 height 26
